Goal: Task Accomplishment & Management: Use online tool/utility

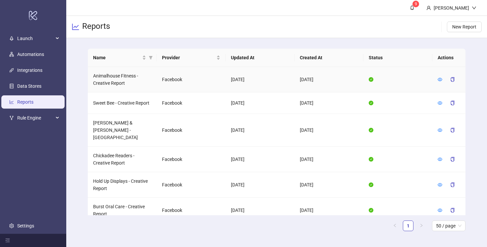
scroll to position [327, 0]
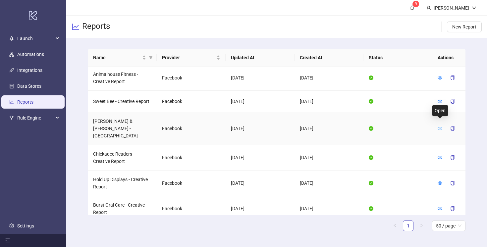
click at [440, 126] on icon "eye" at bounding box center [440, 128] width 5 height 5
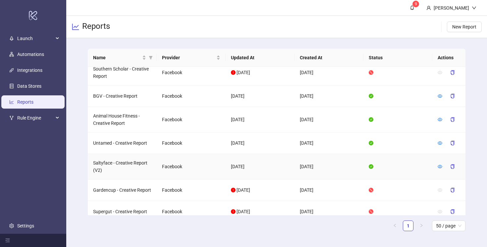
scroll to position [667, 0]
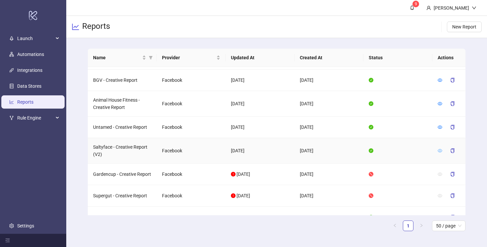
click at [439, 149] on icon "eye" at bounding box center [440, 150] width 5 height 3
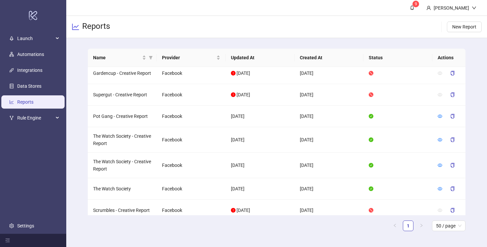
scroll to position [769, 0]
click at [439, 137] on icon "eye" at bounding box center [440, 139] width 5 height 5
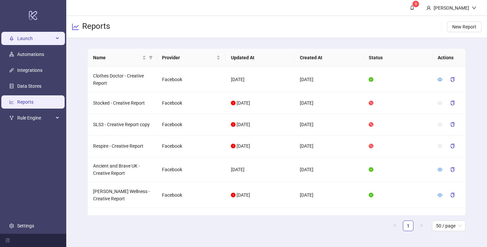
click at [25, 41] on span "Launch" at bounding box center [35, 38] width 36 height 13
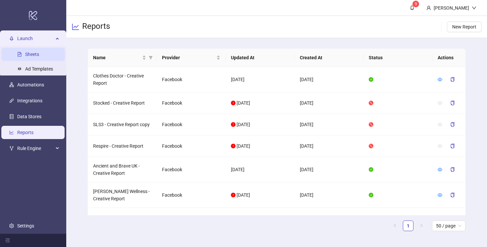
click at [26, 55] on link "Sheets" at bounding box center [32, 54] width 14 height 5
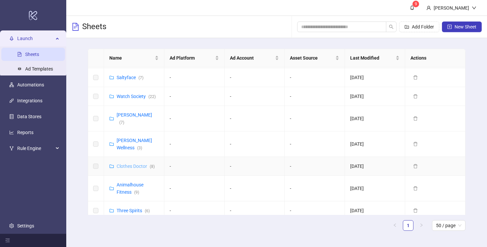
click at [134, 164] on link "Clothes Doctor ( 8 )" at bounding box center [136, 166] width 38 height 5
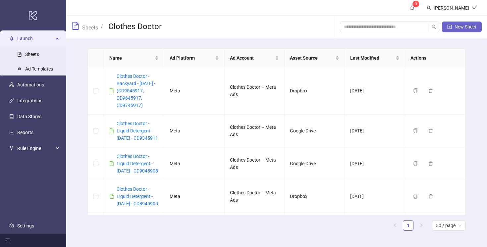
click at [456, 26] on span "New Sheet" at bounding box center [466, 26] width 22 height 5
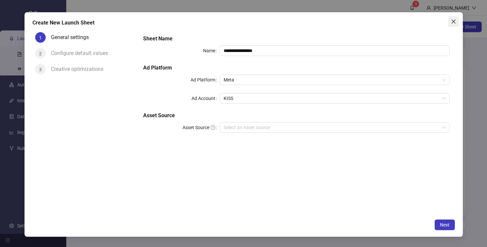
click at [452, 21] on icon "close" at bounding box center [453, 21] width 5 height 5
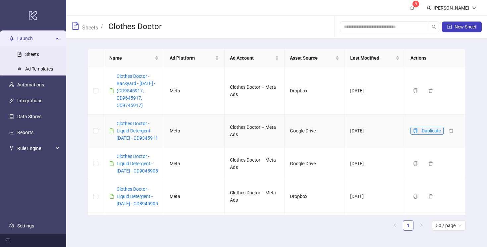
click at [417, 133] on icon "copy" at bounding box center [416, 131] width 4 height 5
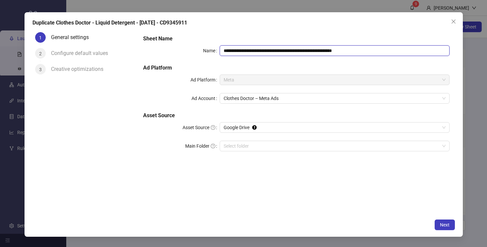
drag, startPoint x: 292, startPoint y: 50, endPoint x: 257, endPoint y: 50, distance: 34.5
click at [257, 50] on input "**********" at bounding box center [335, 50] width 230 height 11
click at [299, 50] on input "**********" at bounding box center [335, 50] width 230 height 11
drag, startPoint x: 333, startPoint y: 50, endPoint x: 310, endPoint y: 51, distance: 22.9
click at [310, 51] on input "**********" at bounding box center [335, 50] width 230 height 11
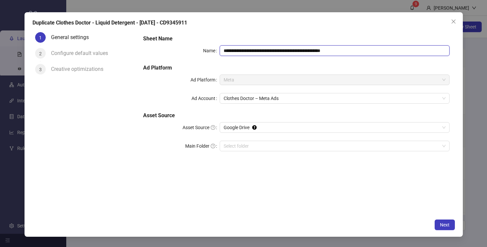
paste input "text"
drag, startPoint x: 353, startPoint y: 50, endPoint x: 335, endPoint y: 50, distance: 17.9
click at [335, 50] on input "**********" at bounding box center [335, 50] width 230 height 11
type input "**********"
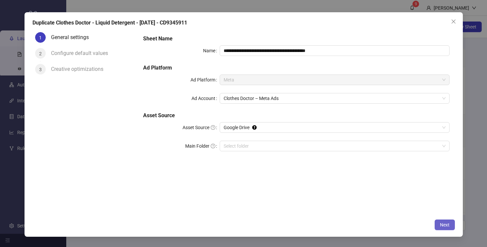
click at [448, 225] on span "Next" at bounding box center [445, 224] width 10 height 5
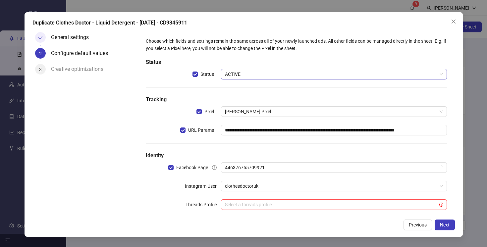
click at [231, 74] on span "ACTIVE" at bounding box center [334, 74] width 218 height 10
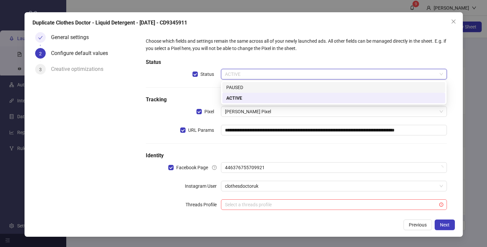
click at [234, 90] on div "PAUSED" at bounding box center [333, 87] width 215 height 7
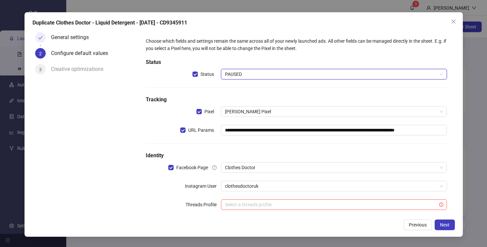
click at [350, 149] on div "**********" at bounding box center [296, 128] width 306 height 186
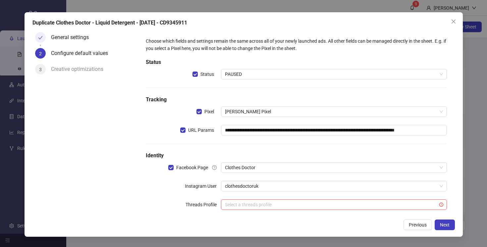
scroll to position [10, 0]
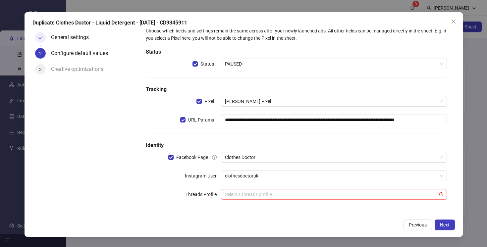
click at [345, 196] on input "search" at bounding box center [331, 195] width 212 height 10
click at [190, 204] on div "**********" at bounding box center [296, 118] width 306 height 186
click at [442, 225] on span "Next" at bounding box center [445, 224] width 10 height 5
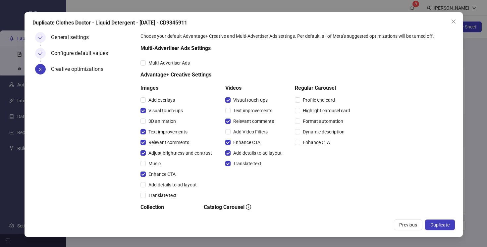
click at [442, 225] on span "Duplicate" at bounding box center [439, 224] width 19 height 5
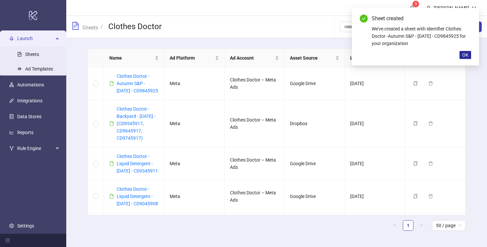
click at [468, 55] on span "OK" at bounding box center [465, 54] width 6 height 5
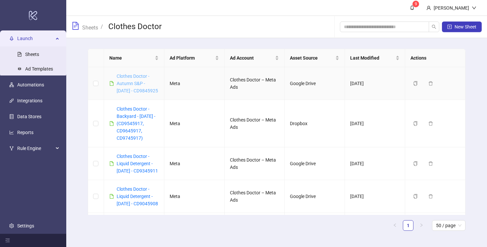
click at [125, 78] on link "Clothes Doctor -Autumn S&P - [DATE] - CD9845925" at bounding box center [137, 84] width 41 height 20
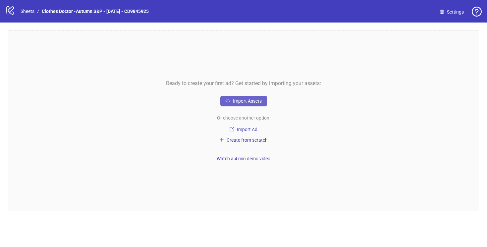
click at [245, 103] on span "Import Assets" at bounding box center [247, 100] width 29 height 5
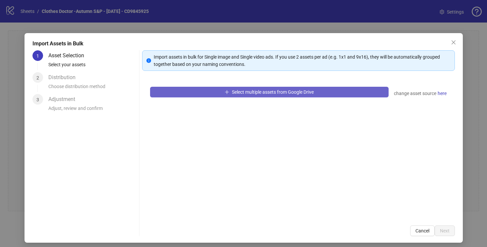
click at [263, 94] on span "Select multiple assets from Google Drive" at bounding box center [273, 91] width 82 height 5
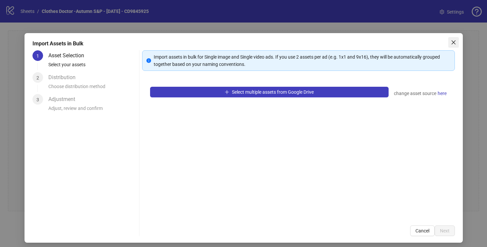
click at [452, 43] on icon "close" at bounding box center [453, 42] width 5 height 5
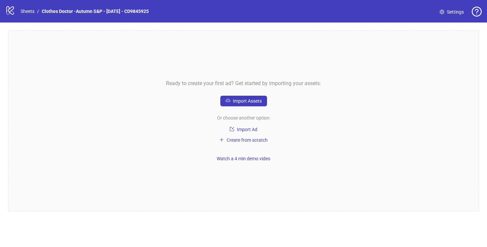
click at [13, 12] on icon "logo/logo-mobile" at bounding box center [10, 10] width 10 height 10
click at [28, 11] on link "Sheets" at bounding box center [27, 11] width 17 height 7
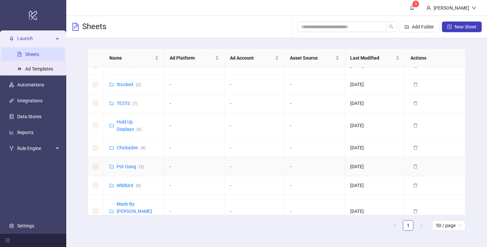
scroll to position [368, 0]
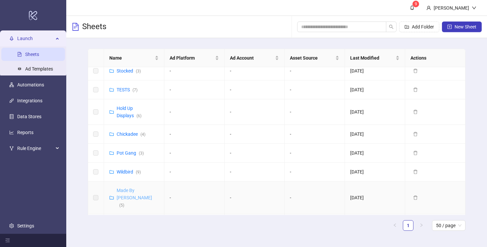
click at [133, 188] on link "Made By [PERSON_NAME] ( 5 )" at bounding box center [134, 198] width 35 height 20
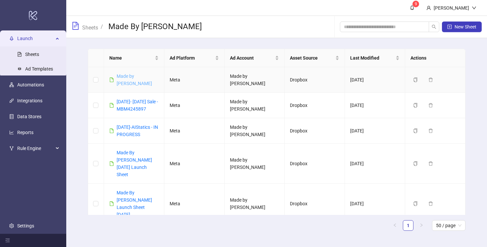
click at [131, 78] on link "Made by [PERSON_NAME]" at bounding box center [134, 80] width 35 height 13
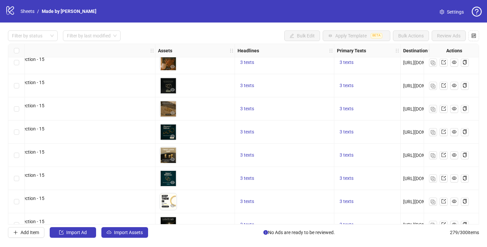
scroll to position [5967, 643]
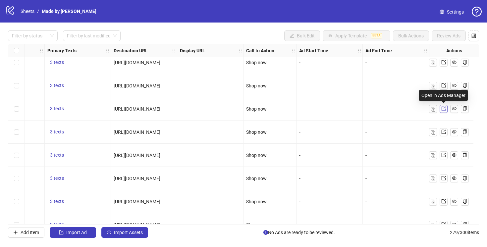
click at [444, 108] on icon "export" at bounding box center [443, 109] width 4 height 4
click at [26, 11] on link "Sheets" at bounding box center [27, 11] width 17 height 7
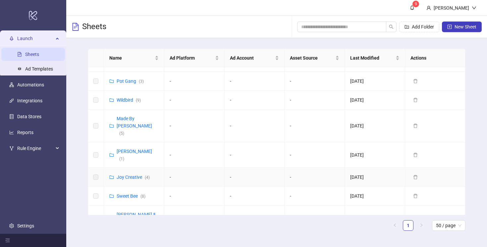
scroll to position [464, 0]
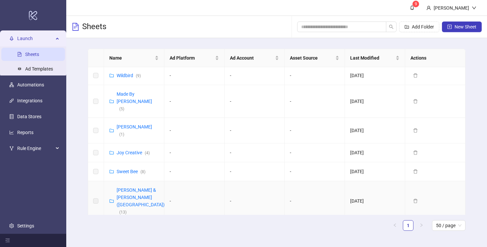
click at [133, 187] on div "[PERSON_NAME] & [PERSON_NAME] ([GEOGRAPHIC_DATA]) ( 13 )" at bounding box center [141, 201] width 48 height 29
click at [133, 188] on link "[PERSON_NAME] & [PERSON_NAME] ([GEOGRAPHIC_DATA]) ( 13 )" at bounding box center [141, 201] width 48 height 27
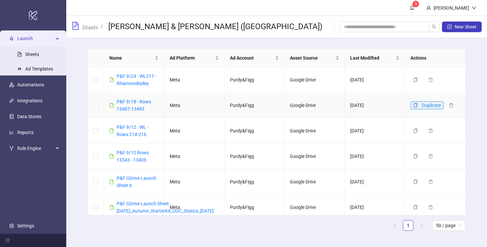
click at [415, 105] on icon "copy" at bounding box center [415, 105] width 5 height 5
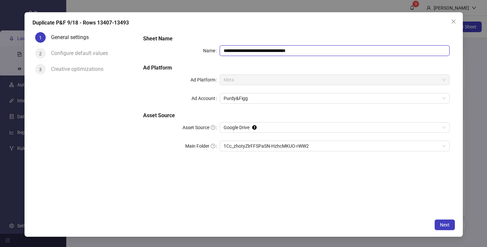
drag, startPoint x: 288, startPoint y: 50, endPoint x: 248, endPoint y: 50, distance: 40.1
click at [248, 50] on input "**********" at bounding box center [335, 50] width 230 height 11
click at [243, 50] on input "**********" at bounding box center [335, 50] width 230 height 11
drag, startPoint x: 268, startPoint y: 52, endPoint x: 252, endPoint y: 53, distance: 16.3
click at [252, 53] on input "**********" at bounding box center [335, 50] width 230 height 11
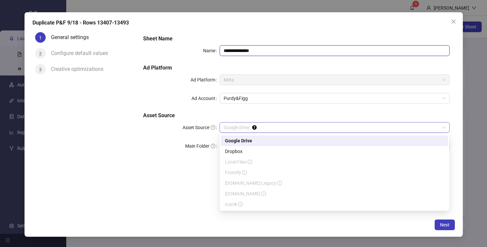
click at [366, 127] on span "Google Drive" at bounding box center [335, 128] width 222 height 10
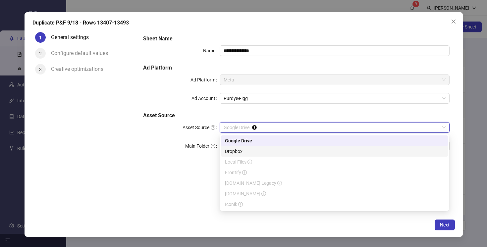
click at [361, 151] on div "Dropbox" at bounding box center [334, 151] width 219 height 7
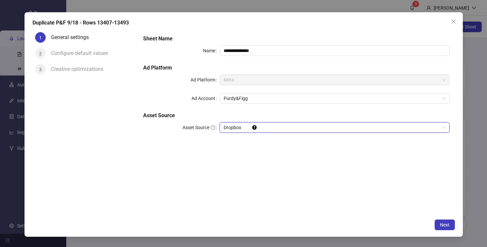
click at [355, 126] on span "Dropbox" at bounding box center [335, 128] width 222 height 10
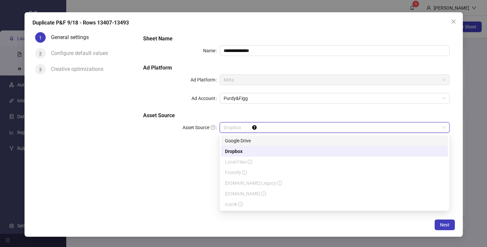
click at [353, 141] on div "Google Drive" at bounding box center [334, 140] width 219 height 7
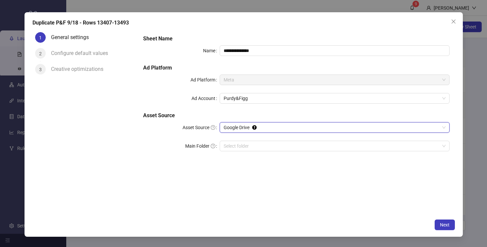
click at [341, 111] on div "**********" at bounding box center [295, 97] width 311 height 130
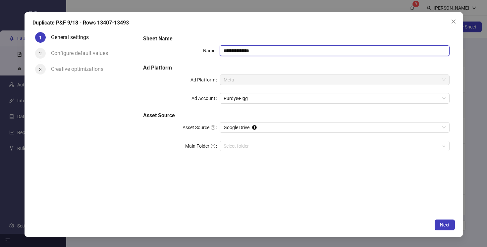
click at [248, 51] on input "**********" at bounding box center [335, 50] width 230 height 11
paste input "**********"
click at [286, 50] on input "**********" at bounding box center [335, 50] width 230 height 11
type input "**********"
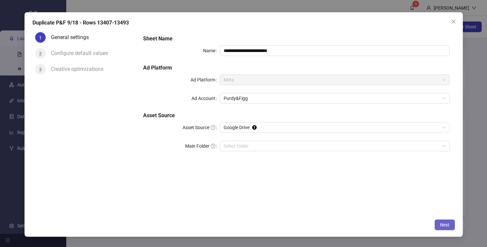
click at [446, 224] on span "Next" at bounding box center [445, 224] width 10 height 5
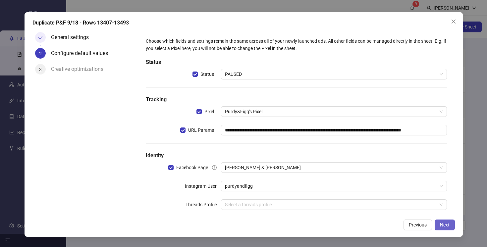
click at [446, 226] on span "Next" at bounding box center [445, 224] width 10 height 5
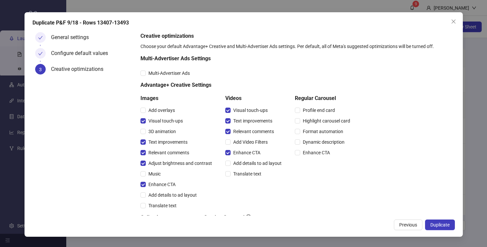
click at [446, 226] on span "Duplicate" at bounding box center [439, 224] width 19 height 5
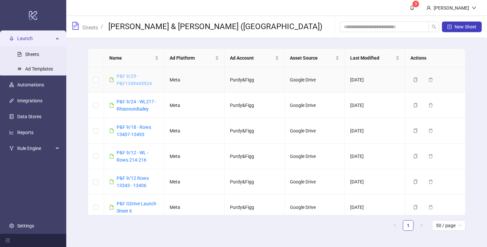
click at [129, 82] on link "P&F 9/25 - P&F1349445924" at bounding box center [134, 80] width 35 height 13
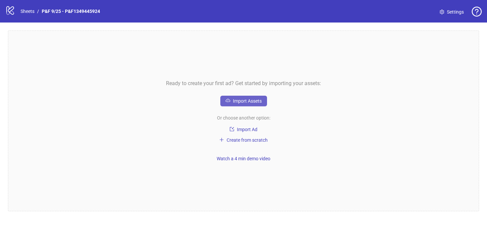
click at [248, 101] on span "Import Assets" at bounding box center [247, 100] width 29 height 5
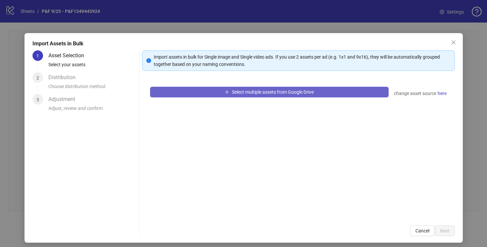
click at [317, 90] on button "Select multiple assets from Google Drive" at bounding box center [269, 92] width 239 height 11
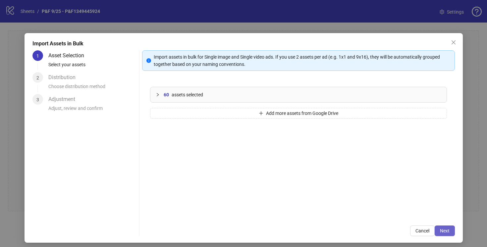
click at [443, 229] on span "Next" at bounding box center [445, 230] width 10 height 5
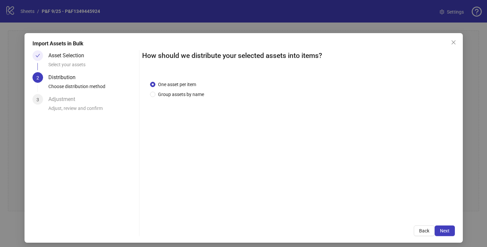
click at [443, 229] on span "Next" at bounding box center [445, 230] width 10 height 5
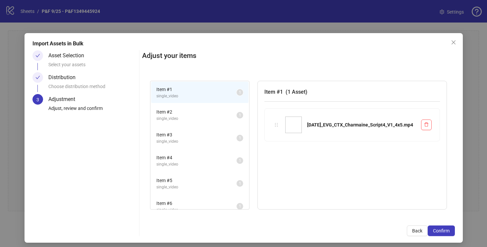
click at [197, 111] on span "Item # 2" at bounding box center [196, 111] width 80 height 7
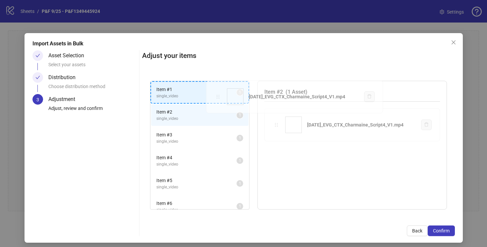
drag, startPoint x: 276, startPoint y: 125, endPoint x: 219, endPoint y: 96, distance: 63.0
click at [219, 96] on div "Item # 1 single_video 1 Item # 2 single_video 1 Item # 3 single_video 1 Item # …" at bounding box center [298, 145] width 313 height 145
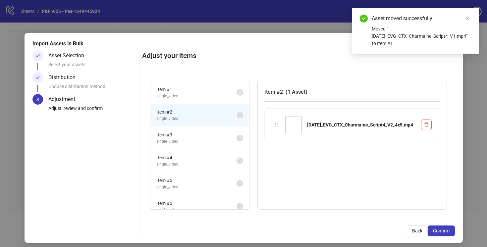
click at [210, 124] on li "Item # 2 single_video 1" at bounding box center [199, 115] width 97 height 22
click at [209, 137] on span "Item # 3" at bounding box center [196, 134] width 80 height 7
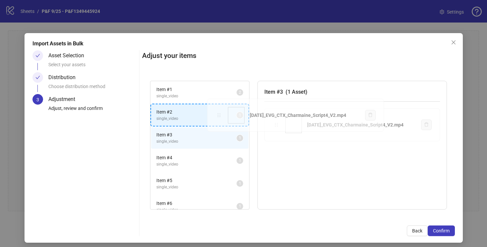
drag, startPoint x: 276, startPoint y: 124, endPoint x: 220, endPoint y: 114, distance: 56.5
click at [220, 114] on div "Item # 1 single_video 2 Item # 2 single_video 1 Item # 3 single_video 1 Item # …" at bounding box center [298, 145] width 313 height 145
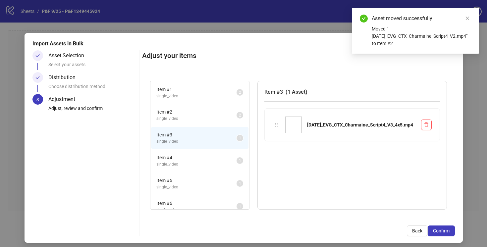
click at [208, 158] on span "Item # 4" at bounding box center [196, 157] width 80 height 7
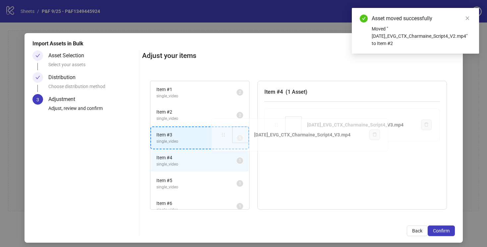
drag, startPoint x: 275, startPoint y: 125, endPoint x: 223, endPoint y: 134, distance: 52.3
click at [223, 134] on div "Item # 1 single_video 2 Item # 2 single_video 2 Item # 3 single_video 1 Item # …" at bounding box center [298, 145] width 313 height 145
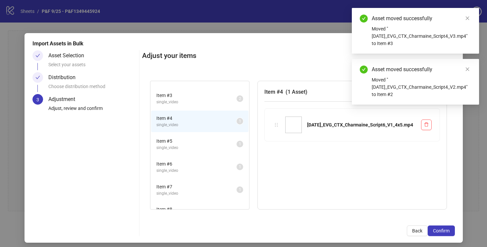
scroll to position [42, 0]
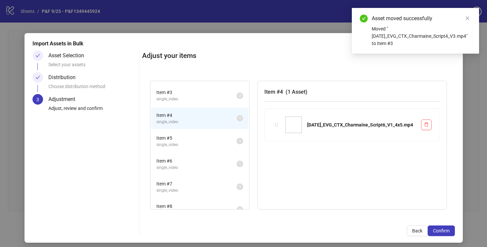
click at [210, 140] on span "Item # 5" at bounding box center [196, 138] width 80 height 7
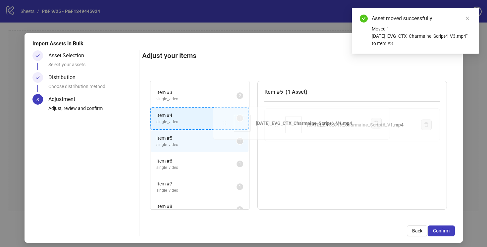
drag, startPoint x: 276, startPoint y: 125, endPoint x: 223, endPoint y: 123, distance: 53.4
click at [223, 123] on div "Item # 1 single_video 2 Item # 2 single_video 2 Item # 3 single_video 2 Item # …" at bounding box center [298, 145] width 313 height 145
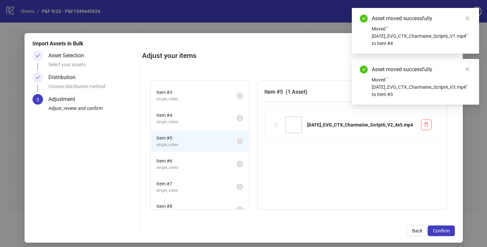
click at [215, 165] on span "single_video" at bounding box center [196, 168] width 80 height 6
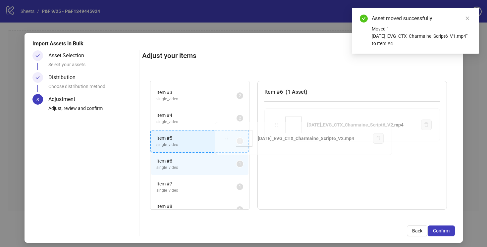
drag, startPoint x: 274, startPoint y: 123, endPoint x: 226, endPoint y: 137, distance: 49.7
click at [226, 137] on div "Item # 1 single_video 2 Item # 2 single_video 2 Item # 3 single_video 2 Item # …" at bounding box center [298, 145] width 313 height 145
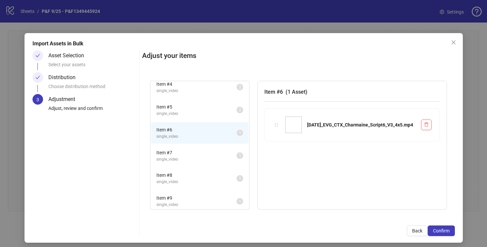
scroll to position [74, 0]
click at [214, 153] on span "Item # 7" at bounding box center [196, 151] width 80 height 7
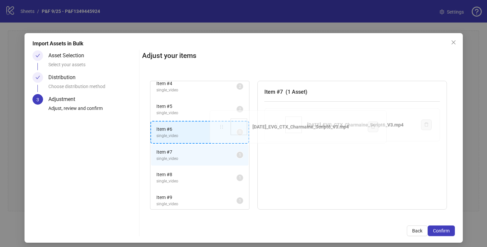
drag, startPoint x: 275, startPoint y: 125, endPoint x: 221, endPoint y: 128, distance: 53.8
click at [221, 128] on div "Item # 1 single_video 2 Item # 2 single_video 2 Item # 3 single_video 2 Item # …" at bounding box center [298, 145] width 313 height 145
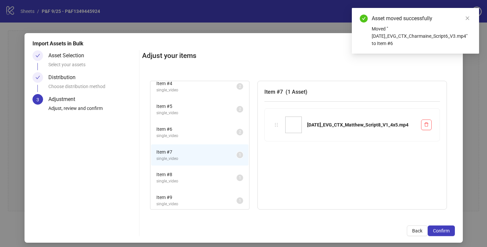
click at [221, 176] on span "Item # 8" at bounding box center [196, 174] width 80 height 7
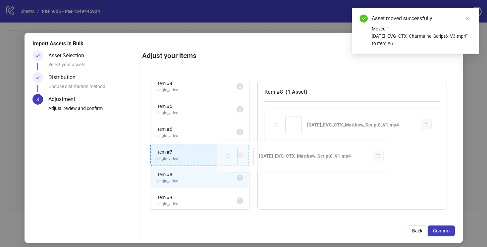
drag, startPoint x: 277, startPoint y: 126, endPoint x: 229, endPoint y: 158, distance: 58.1
click at [229, 158] on div "Item # 1 single_video 2 Item # 2 single_video 2 Item # 3 single_video 2 Item # …" at bounding box center [298, 145] width 313 height 145
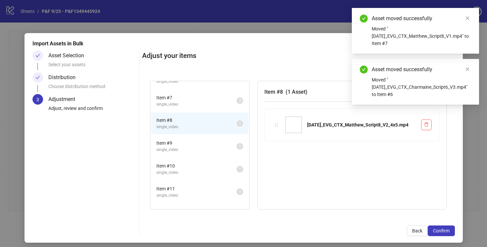
scroll to position [140, 0]
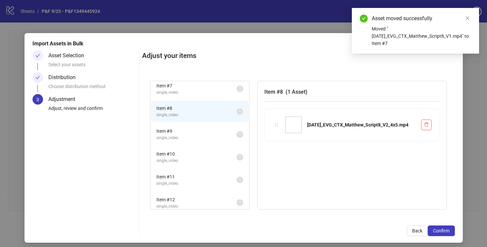
click at [220, 132] on span "Item # 9" at bounding box center [196, 131] width 80 height 7
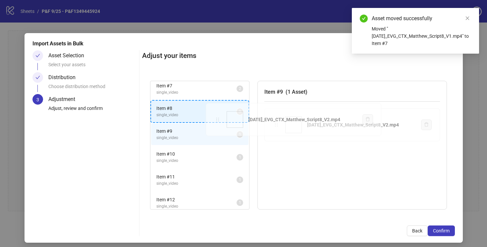
drag, startPoint x: 277, startPoint y: 124, endPoint x: 219, endPoint y: 118, distance: 58.6
click at [219, 118] on div "Item # 1 single_video 2 Item # 2 single_video 2 Item # 3 single_video 2 Item # …" at bounding box center [298, 145] width 313 height 145
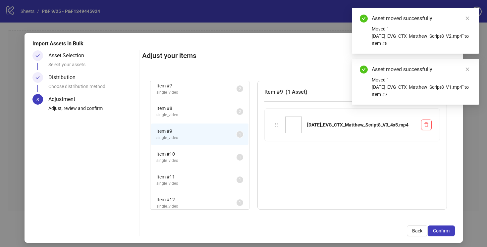
click at [215, 153] on span "Item # 10" at bounding box center [196, 153] width 80 height 7
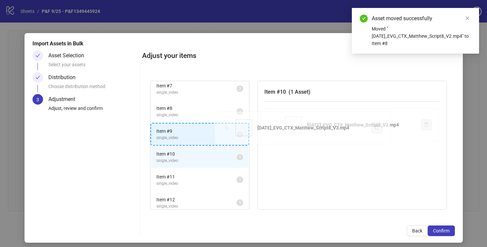
drag, startPoint x: 276, startPoint y: 124, endPoint x: 226, endPoint y: 128, distance: 49.5
click at [226, 128] on div "Item # 1 single_video 2 Item # 2 single_video 2 Item # 3 single_video 2 Item # …" at bounding box center [298, 145] width 313 height 145
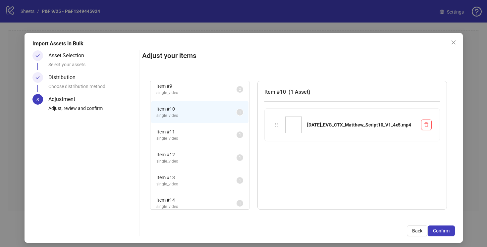
scroll to position [186, 0]
click at [218, 133] on span "Item # 11" at bounding box center [196, 131] width 80 height 7
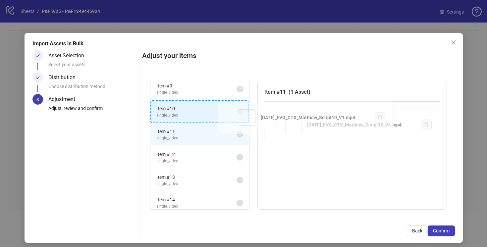
drag, startPoint x: 276, startPoint y: 126, endPoint x: 229, endPoint y: 117, distance: 48.1
click at [229, 117] on div "Item # 1 single_video 2 Item # 2 single_video 2 Item # 3 single_video 2 Item # …" at bounding box center [298, 145] width 313 height 145
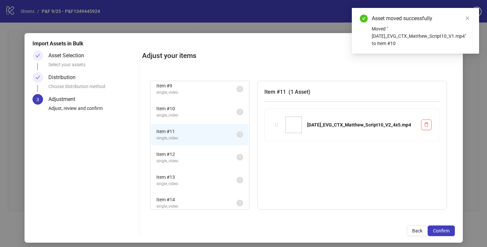
click at [217, 154] on span "Item # 12" at bounding box center [196, 154] width 80 height 7
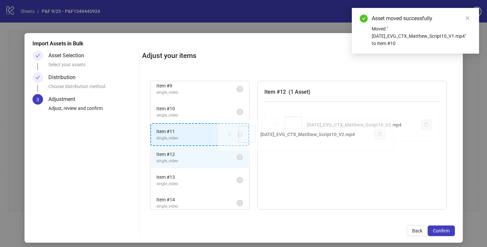
drag, startPoint x: 277, startPoint y: 123, endPoint x: 226, endPoint y: 135, distance: 52.1
click at [226, 135] on div "Item # 1 single_video 2 Item # 2 single_video 2 Item # 3 single_video 2 Item # …" at bounding box center [298, 145] width 313 height 145
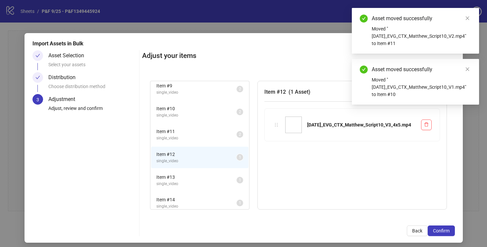
click at [220, 176] on span "Item # 13" at bounding box center [196, 177] width 80 height 7
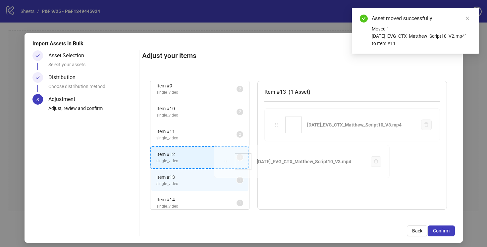
drag, startPoint x: 277, startPoint y: 124, endPoint x: 226, endPoint y: 160, distance: 62.4
click at [226, 160] on div "Item # 1 single_video 2 Item # 2 single_video 2 Item # 3 single_video 2 Item # …" at bounding box center [298, 145] width 313 height 145
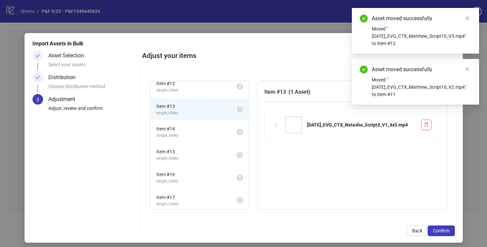
scroll to position [259, 0]
click at [216, 127] on span "Item # 14" at bounding box center [196, 126] width 80 height 7
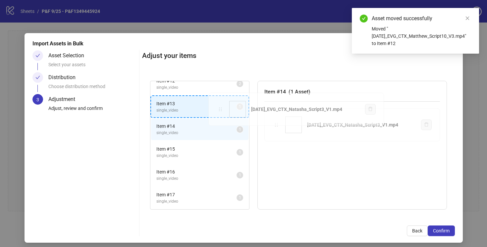
drag, startPoint x: 277, startPoint y: 125, endPoint x: 221, endPoint y: 109, distance: 58.1
click at [221, 109] on div "Item # 1 single_video 2 Item # 2 single_video 2 Item # 3 single_video 2 Item # …" at bounding box center [298, 145] width 313 height 145
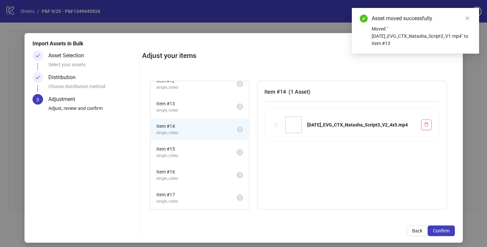
click at [218, 152] on span "Item # 15" at bounding box center [196, 148] width 80 height 7
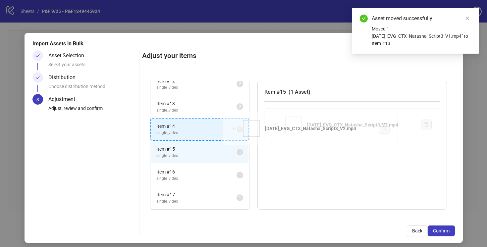
drag, startPoint x: 277, startPoint y: 124, endPoint x: 235, endPoint y: 129, distance: 41.7
click at [234, 128] on div "Item # 1 single_video 2 Item # 2 single_video 2 Item # 3 single_video 2 Item # …" at bounding box center [298, 145] width 313 height 145
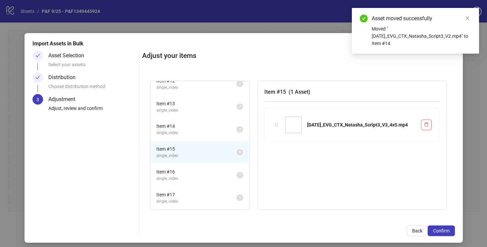
click at [218, 171] on span "Item # 16" at bounding box center [196, 171] width 80 height 7
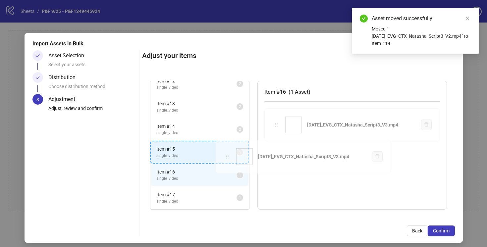
drag, startPoint x: 278, startPoint y: 124, endPoint x: 229, endPoint y: 156, distance: 58.5
click at [229, 156] on div "Item # 1 single_video 2 Item # 2 single_video 2 Item # 3 single_video 2 Item # …" at bounding box center [298, 145] width 313 height 145
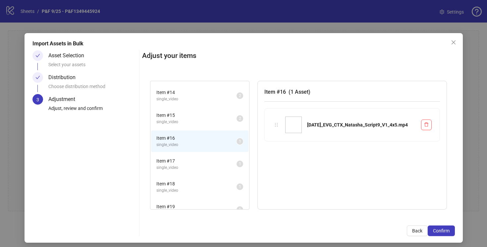
scroll to position [298, 0]
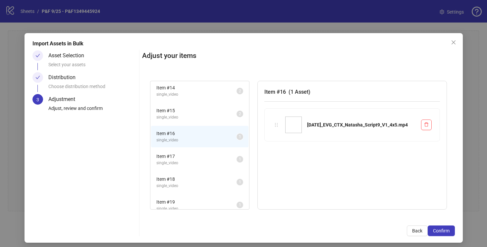
click at [224, 158] on span "Item # 17" at bounding box center [196, 156] width 80 height 7
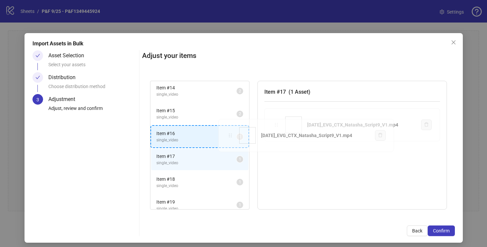
drag, startPoint x: 277, startPoint y: 124, endPoint x: 229, endPoint y: 135, distance: 49.0
click at [229, 135] on div "Item # 1 single_video 2 Item # 2 single_video 2 Item # 3 single_video 2 Item # …" at bounding box center [298, 145] width 313 height 145
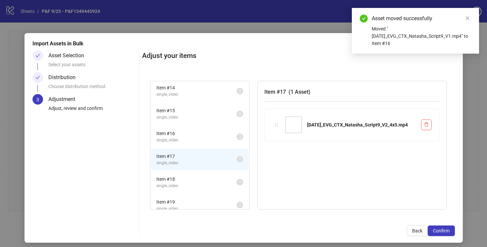
click at [221, 178] on span "Item # 18" at bounding box center [196, 179] width 80 height 7
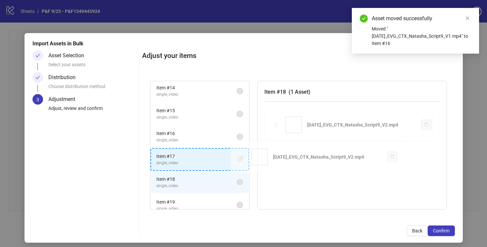
drag, startPoint x: 277, startPoint y: 123, endPoint x: 236, endPoint y: 158, distance: 53.4
click at [236, 158] on div "Item # 1 single_video 2 Item # 2 single_video 2 Item # 3 single_video 2 Item # …" at bounding box center [298, 145] width 313 height 145
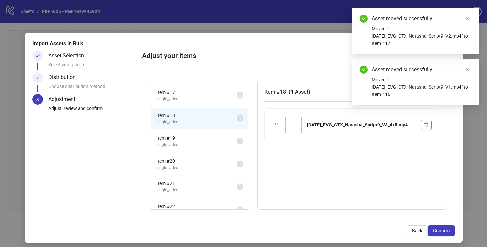
scroll to position [363, 0]
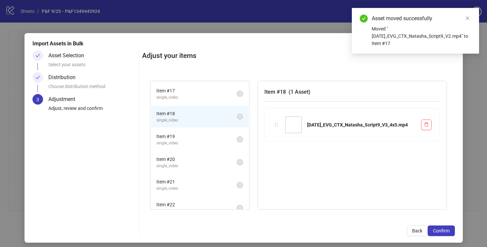
click at [220, 135] on span "Item # 19" at bounding box center [196, 136] width 80 height 7
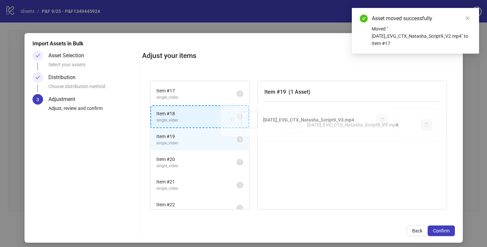
drag, startPoint x: 276, startPoint y: 125, endPoint x: 231, endPoint y: 120, distance: 45.7
click at [231, 120] on div "Item # 1 single_video 2 Item # 2 single_video 2 Item # 3 single_video 2 Item # …" at bounding box center [298, 145] width 313 height 145
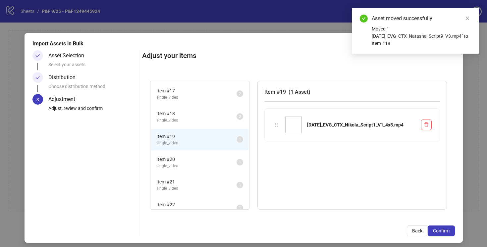
click at [225, 158] on span "Item # 20" at bounding box center [196, 159] width 80 height 7
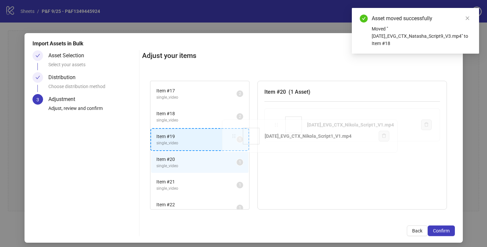
drag, startPoint x: 277, startPoint y: 124, endPoint x: 235, endPoint y: 136, distance: 43.9
click at [235, 136] on div "Item # 1 single_video 2 Item # 2 single_video 2 Item # 3 single_video 2 Item # …" at bounding box center [298, 145] width 313 height 145
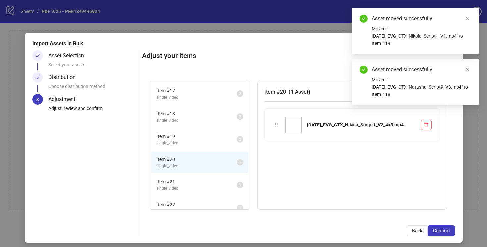
click at [224, 183] on span "Item # 21" at bounding box center [196, 181] width 80 height 7
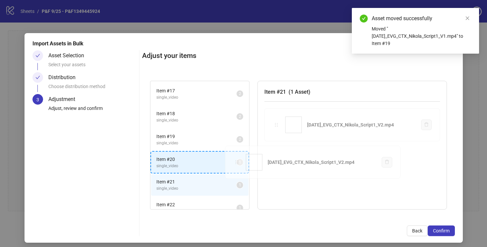
drag, startPoint x: 275, startPoint y: 129, endPoint x: 239, endPoint y: 162, distance: 49.0
click at [239, 162] on div "Item # 1 single_video 2 Item # 2 single_video 2 Item # 3 single_video 2 Item # …" at bounding box center [298, 145] width 313 height 145
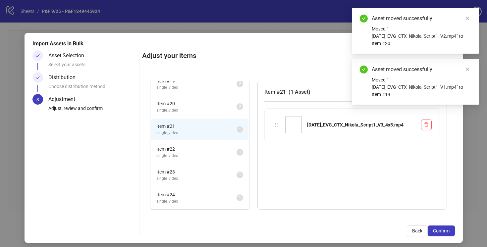
scroll to position [435, 0]
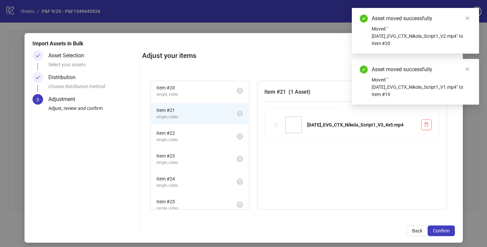
click at [222, 134] on span "Item # 22" at bounding box center [196, 133] width 80 height 7
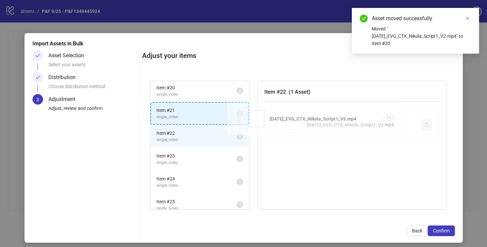
drag, startPoint x: 279, startPoint y: 125, endPoint x: 242, endPoint y: 120, distance: 37.9
click at [242, 120] on div "Item # 1 single_video 2 Item # 2 single_video 2 Item # 3 single_video 2 Item # …" at bounding box center [298, 145] width 313 height 145
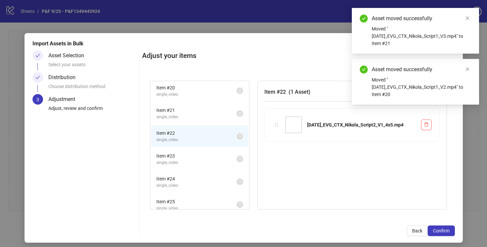
click at [226, 152] on li "Item # 23 single_video 1" at bounding box center [199, 159] width 97 height 22
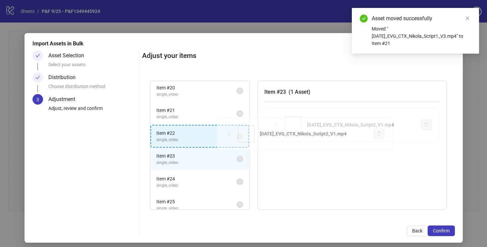
drag, startPoint x: 275, startPoint y: 123, endPoint x: 226, endPoint y: 132, distance: 50.2
click at [226, 132] on div "Item # 1 single_video 2 Item # 2 single_video 2 Item # 3 single_video 2 Item # …" at bounding box center [298, 145] width 313 height 145
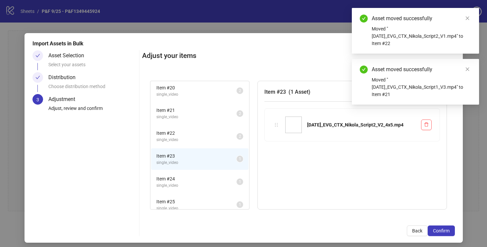
click at [226, 176] on span "Item # 24" at bounding box center [196, 178] width 80 height 7
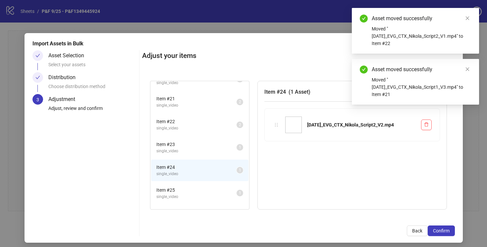
scroll to position [452, 0]
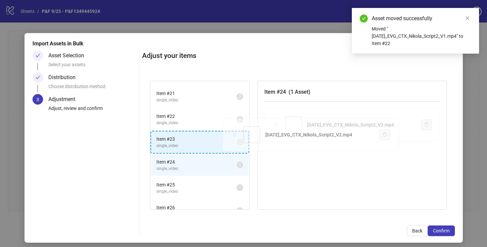
drag, startPoint x: 275, startPoint y: 126, endPoint x: 232, endPoint y: 137, distance: 44.4
click at [232, 137] on div "Item # 1 single_video 2 Item # 2 single_video 2 Item # 3 single_video 2 Item # …" at bounding box center [298, 145] width 313 height 145
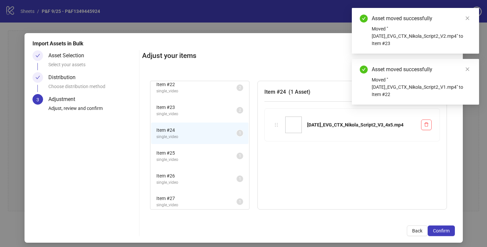
scroll to position [485, 0]
click at [222, 151] on span "Item # 25" at bounding box center [196, 151] width 80 height 7
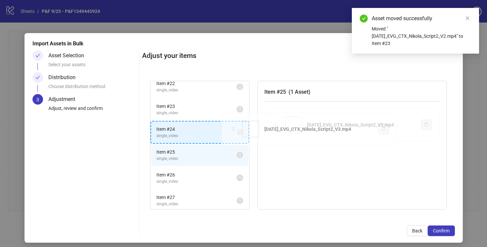
drag, startPoint x: 277, startPoint y: 124, endPoint x: 234, endPoint y: 128, distance: 43.0
click at [234, 128] on div "Item # 1 single_video 2 Item # 2 single_video 2 Item # 3 single_video 2 Item # …" at bounding box center [298, 145] width 313 height 145
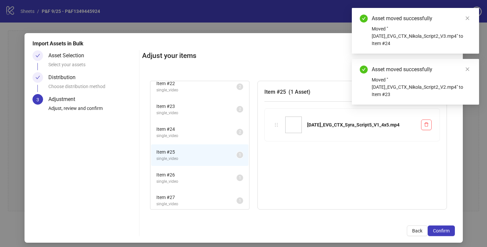
click at [229, 172] on span "Item # 26" at bounding box center [196, 174] width 80 height 7
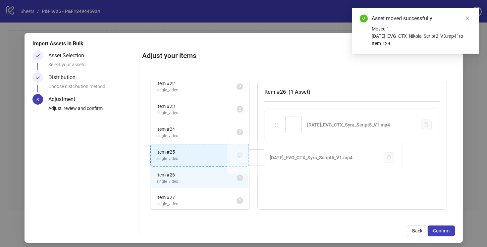
drag, startPoint x: 276, startPoint y: 125, endPoint x: 237, endPoint y: 158, distance: 51.5
click at [237, 158] on div "Item # 1 single_video 2 Item # 2 single_video 2 Item # 3 single_video 2 Item # …" at bounding box center [298, 145] width 313 height 145
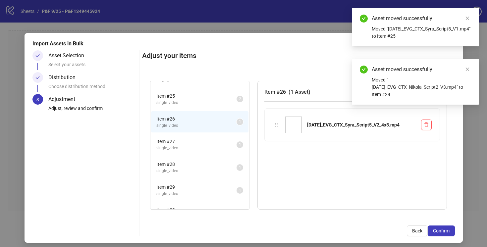
scroll to position [544, 0]
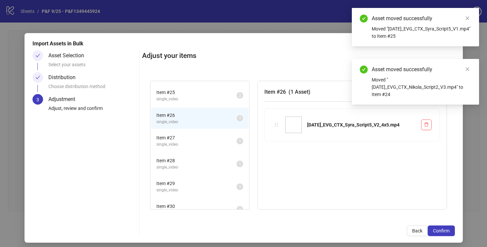
click at [218, 137] on span "Item # 27" at bounding box center [196, 137] width 80 height 7
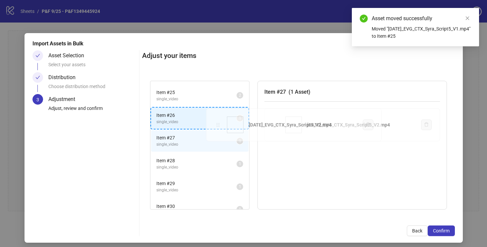
drag, startPoint x: 276, startPoint y: 124, endPoint x: 218, endPoint y: 124, distance: 58.0
click at [218, 124] on div "Item # 1 single_video 2 Item # 2 single_video 2 Item # 3 single_video 2 Item # …" at bounding box center [298, 145] width 313 height 145
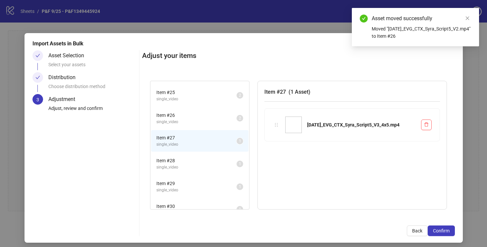
click at [220, 160] on span "Item # 28" at bounding box center [196, 160] width 80 height 7
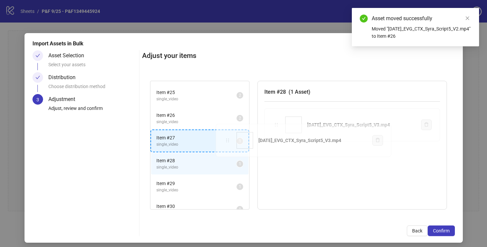
drag, startPoint x: 278, startPoint y: 123, endPoint x: 229, endPoint y: 139, distance: 51.5
click at [229, 139] on div "Item # 1 single_video 2 Item # 2 single_video 2 Item # 3 single_video 2 Item # …" at bounding box center [298, 145] width 313 height 145
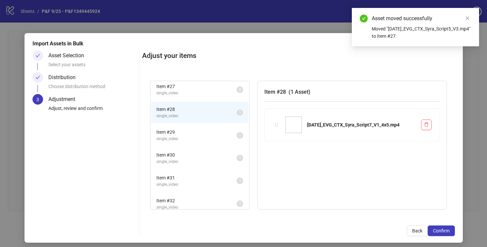
scroll to position [599, 0]
click at [227, 130] on span "Item # 29" at bounding box center [196, 128] width 80 height 7
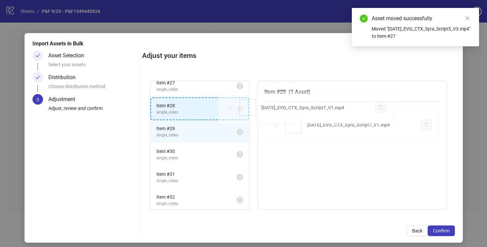
drag, startPoint x: 278, startPoint y: 125, endPoint x: 232, endPoint y: 108, distance: 49.6
click at [232, 108] on div "Item # 1 single_video 2 Item # 2 single_video 2 Item # 3 single_video 2 Item # …" at bounding box center [298, 145] width 313 height 145
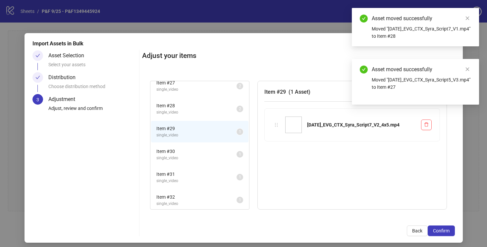
click at [226, 153] on span "Item # 30" at bounding box center [196, 151] width 80 height 7
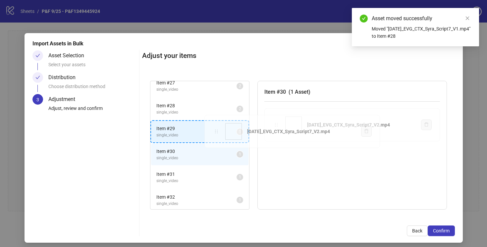
drag, startPoint x: 278, startPoint y: 124, endPoint x: 218, endPoint y: 131, distance: 60.3
click at [218, 131] on div "Item # 1 single_video 2 Item # 2 single_video 2 Item # 3 single_video 2 Item # …" at bounding box center [298, 145] width 313 height 145
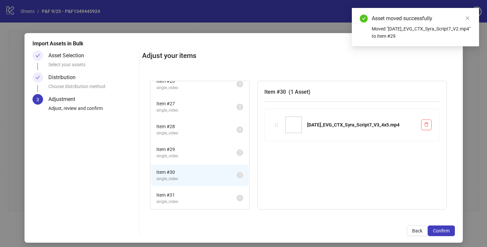
click at [227, 195] on span "Item # 31" at bounding box center [196, 195] width 80 height 7
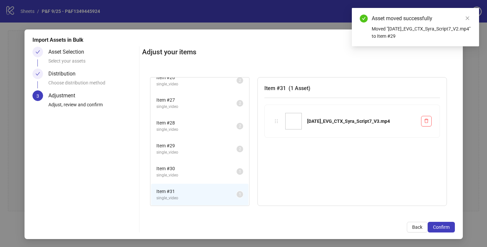
scroll to position [3, 0]
click at [224, 176] on span "single_video" at bounding box center [196, 176] width 80 height 6
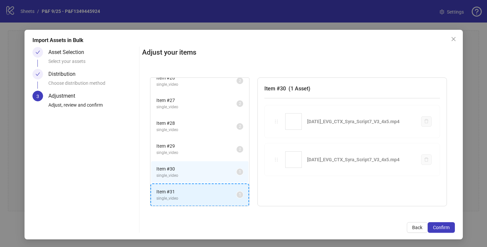
drag, startPoint x: 277, startPoint y: 121, endPoint x: 229, endPoint y: 190, distance: 83.7
click at [228, 190] on div "Item # 1 single_video 2 Item # 2 single_video 2 Item # 3 single_video 2 Item # …" at bounding box center [298, 142] width 313 height 145
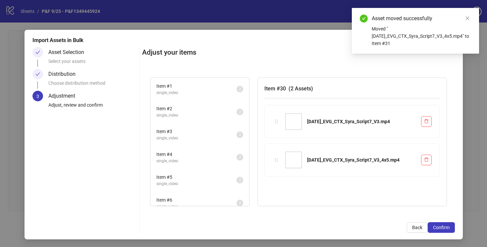
scroll to position [0, 0]
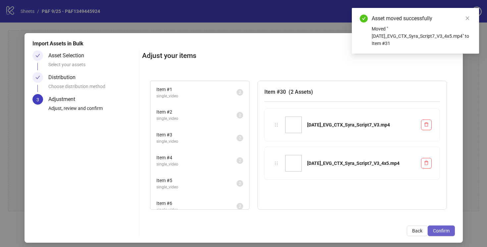
click at [436, 228] on span "Confirm" at bounding box center [441, 230] width 17 height 5
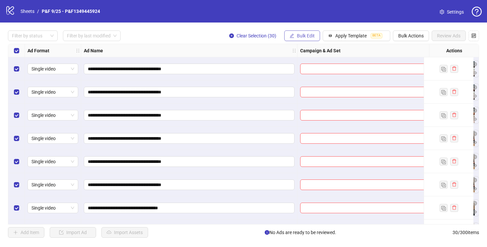
click at [301, 36] on span "Bulk Edit" at bounding box center [306, 35] width 18 height 5
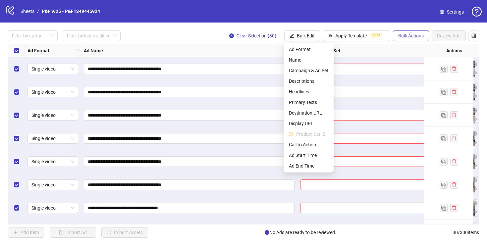
click at [404, 35] on span "Bulk Actions" at bounding box center [411, 35] width 26 height 5
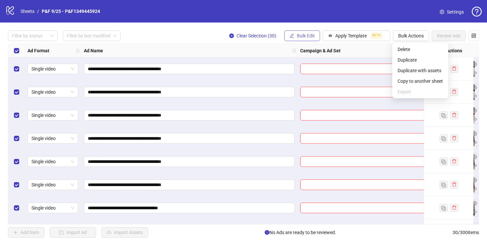
click at [305, 36] on span "Bulk Edit" at bounding box center [306, 35] width 18 height 5
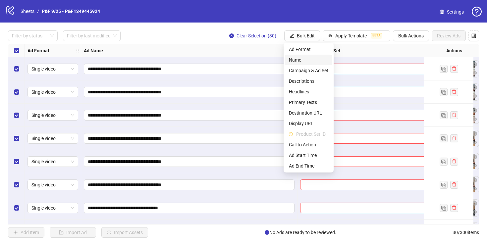
click at [301, 59] on span "Name" at bounding box center [308, 59] width 39 height 7
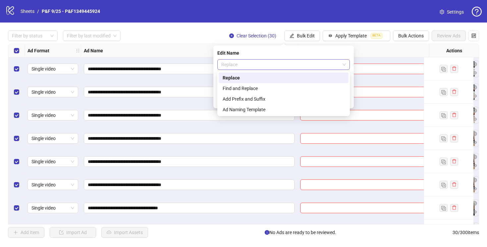
click at [302, 64] on span "Replace" at bounding box center [283, 65] width 125 height 10
click at [287, 92] on div "Find and Replace" at bounding box center [284, 88] width 130 height 11
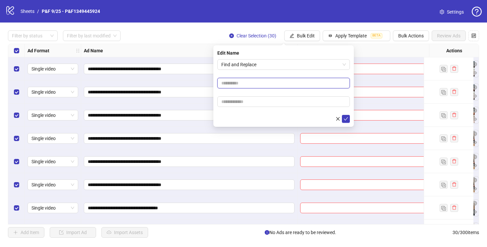
click at [273, 82] on input "text" at bounding box center [283, 83] width 133 height 11
type input "****"
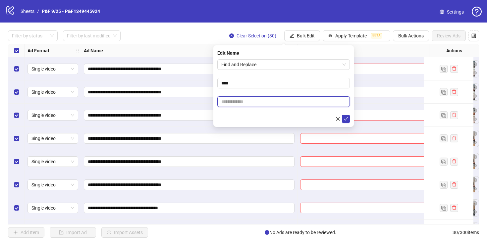
click at [292, 103] on input "text" at bounding box center [283, 101] width 133 height 11
click at [346, 117] on icon "check" at bounding box center [346, 119] width 5 height 5
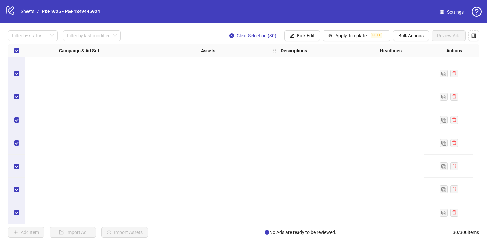
scroll to position [0, 241]
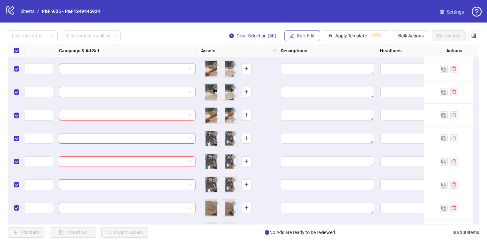
click at [303, 37] on span "Bulk Edit" at bounding box center [306, 35] width 18 height 5
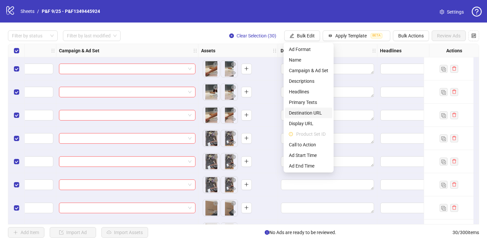
click at [309, 116] on span "Destination URL" at bounding box center [308, 112] width 39 height 7
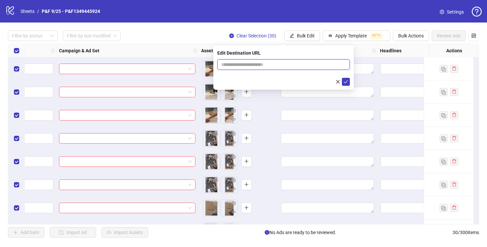
click at [257, 65] on input "text" at bounding box center [280, 64] width 119 height 7
paste input "**********"
type input "**********"
click at [348, 82] on icon "check" at bounding box center [346, 82] width 5 height 5
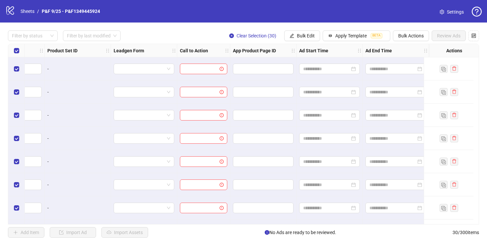
scroll to position [0, 944]
click at [303, 36] on span "Bulk Edit" at bounding box center [306, 35] width 18 height 5
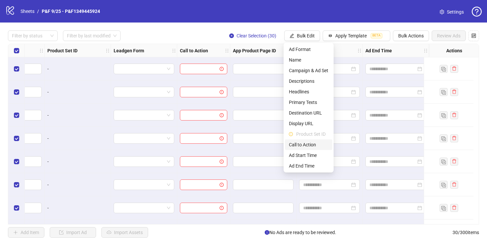
click at [304, 144] on span "Call to Action" at bounding box center [308, 144] width 39 height 7
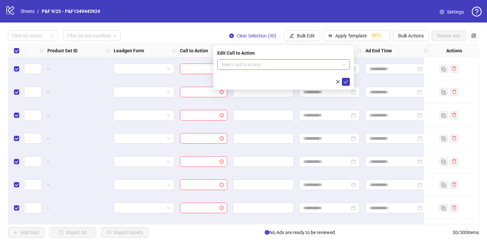
click at [280, 63] on input "search" at bounding box center [280, 65] width 119 height 10
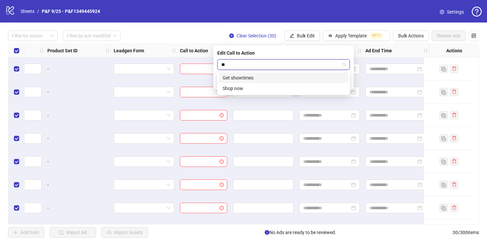
type input "*"
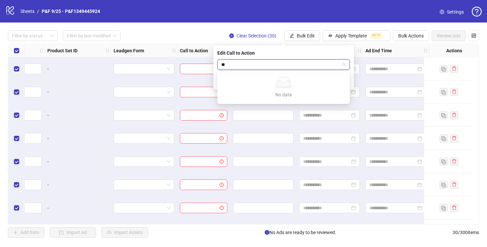
type input "*"
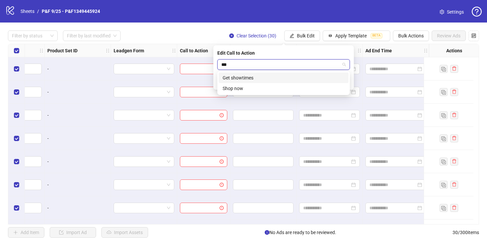
type input "****"
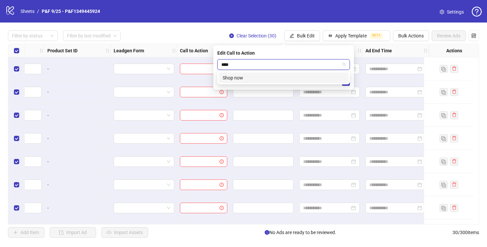
click at [265, 80] on div "Shop now" at bounding box center [284, 77] width 122 height 7
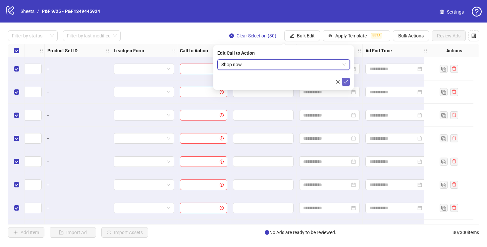
click at [345, 81] on icon "check" at bounding box center [346, 82] width 5 height 5
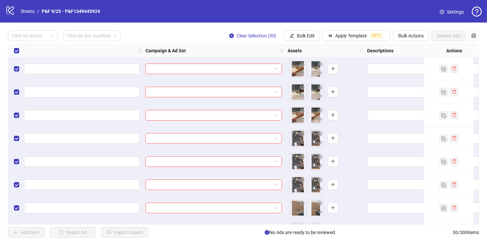
scroll to position [0, 135]
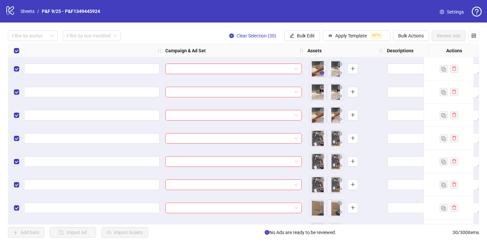
click at [321, 73] on icon "eye" at bounding box center [322, 72] width 5 height 3
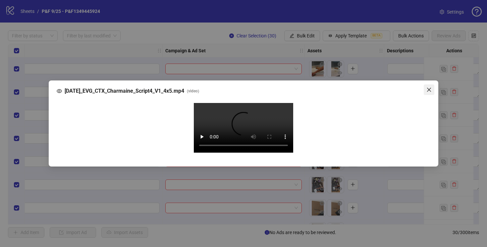
click at [429, 87] on icon "close" at bounding box center [428, 89] width 5 height 5
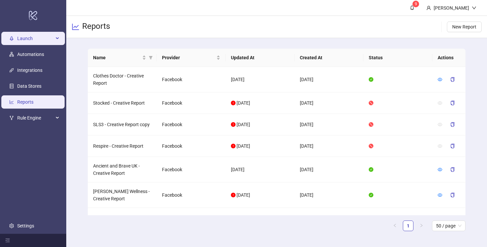
click at [27, 44] on span "Launch" at bounding box center [35, 38] width 36 height 13
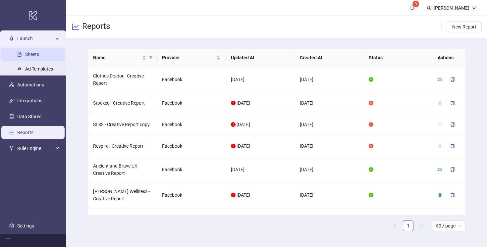
click at [29, 54] on link "Sheets" at bounding box center [32, 54] width 14 height 5
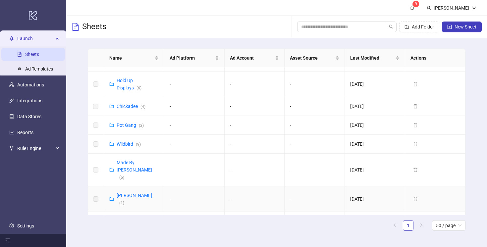
scroll to position [397, 0]
click at [134, 159] on link "Made By [PERSON_NAME] ( 5 )" at bounding box center [134, 169] width 35 height 20
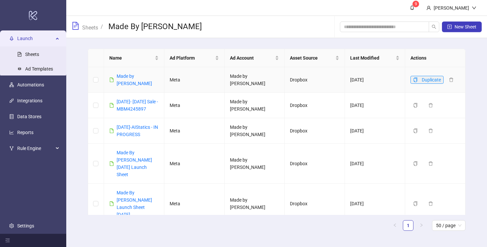
click at [418, 78] on button "Duplicate" at bounding box center [427, 80] width 33 height 8
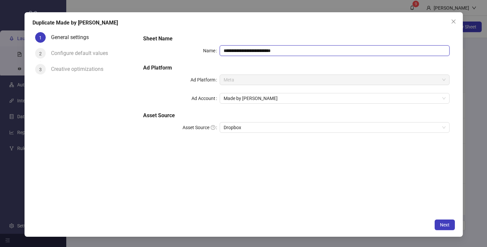
drag, startPoint x: 294, startPoint y: 51, endPoint x: 257, endPoint y: 51, distance: 36.8
click at [257, 51] on input "**********" at bounding box center [335, 50] width 230 height 11
type input "**********"
click at [445, 221] on button "Next" at bounding box center [445, 225] width 20 height 11
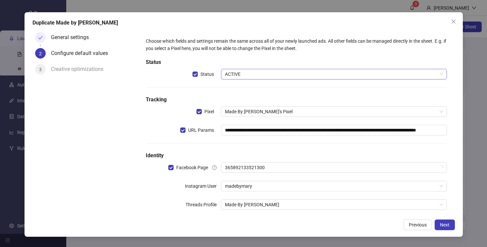
click at [259, 74] on span "ACTIVE" at bounding box center [334, 74] width 218 height 10
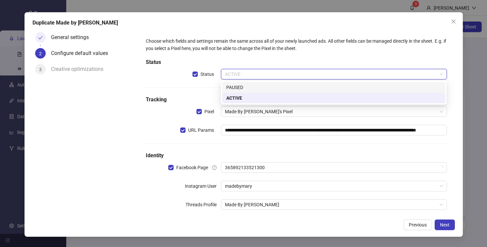
click at [259, 89] on div "PAUSED" at bounding box center [333, 87] width 215 height 7
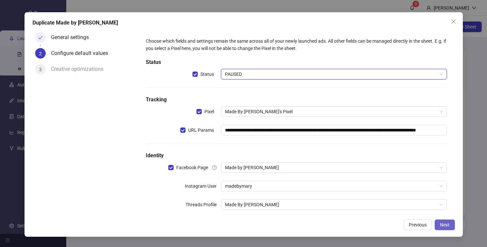
click at [445, 226] on span "Next" at bounding box center [445, 224] width 10 height 5
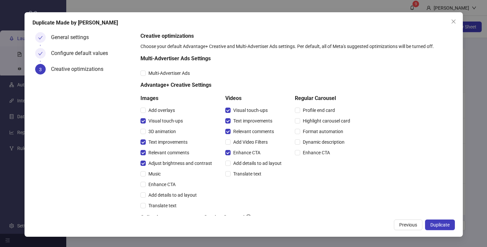
click at [445, 226] on span "Duplicate" at bounding box center [439, 224] width 19 height 5
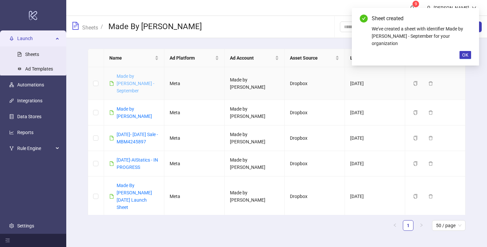
click at [129, 85] on link "Made by Mary - September" at bounding box center [136, 84] width 38 height 20
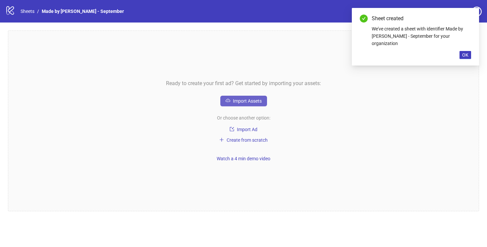
click at [252, 101] on span "Import Assets" at bounding box center [247, 100] width 29 height 5
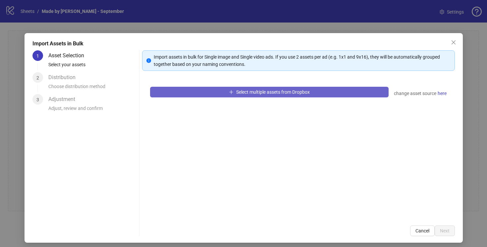
click at [265, 91] on span "Select multiple assets from Dropbox" at bounding box center [273, 91] width 74 height 5
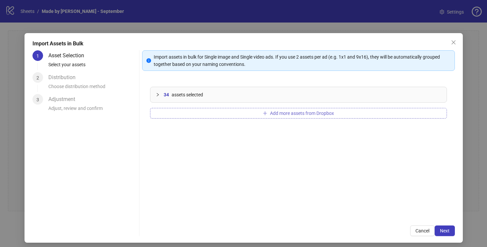
click at [289, 112] on span "Add more assets from Dropbox" at bounding box center [302, 113] width 64 height 5
click at [301, 111] on span "Add more assets from Dropbox" at bounding box center [302, 113] width 64 height 5
click at [443, 234] on button "Next" at bounding box center [445, 231] width 20 height 11
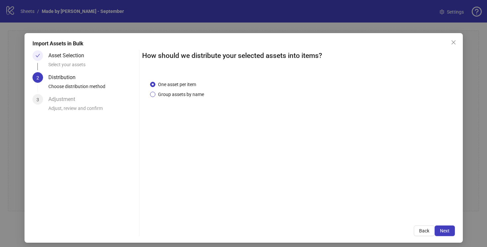
click at [182, 93] on span "Group assets by name" at bounding box center [180, 94] width 51 height 7
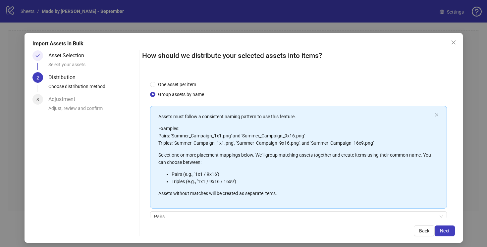
scroll to position [57, 0]
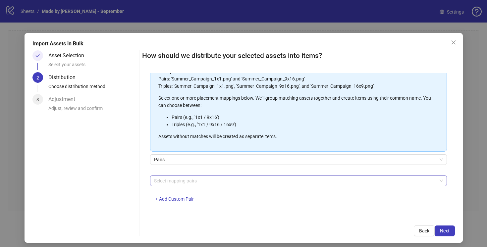
click at [205, 178] on div at bounding box center [294, 180] width 287 height 9
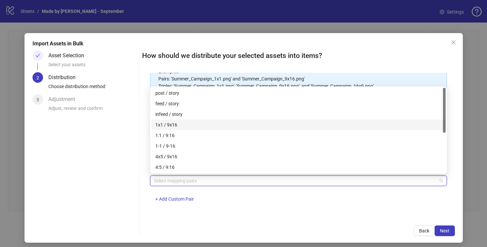
click at [188, 123] on div "1x1 / 9x16" at bounding box center [298, 124] width 286 height 7
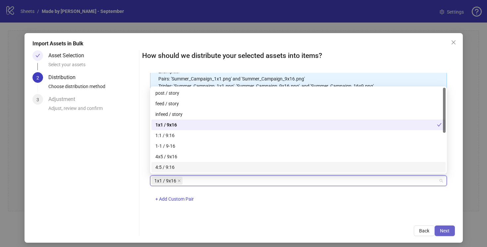
click at [436, 229] on button "Next" at bounding box center [445, 231] width 20 height 11
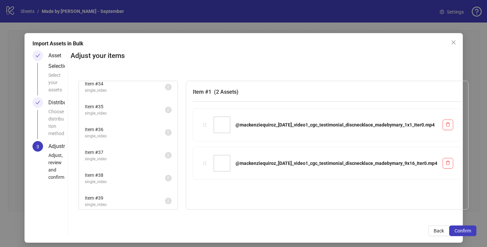
scroll to position [921, 0]
click at [165, 173] on span "Item # 45" at bounding box center [125, 172] width 80 height 7
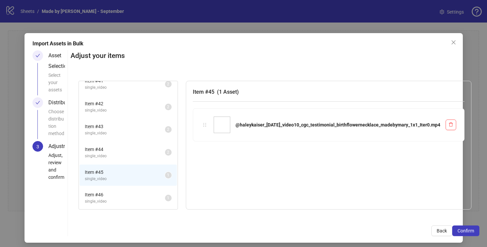
click at [165, 195] on span "Item # 46" at bounding box center [125, 194] width 80 height 7
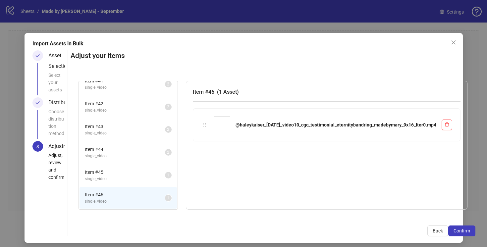
click at [165, 177] on span "single_video" at bounding box center [125, 179] width 80 height 6
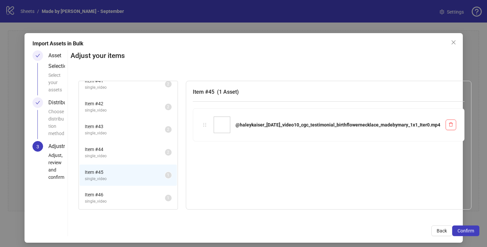
click at [165, 194] on span "Item # 46" at bounding box center [125, 194] width 80 height 7
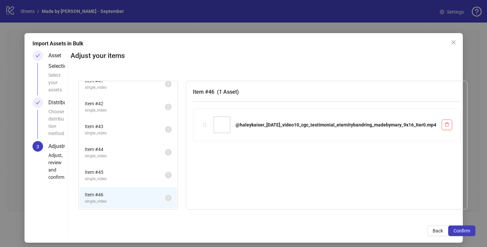
click at [165, 175] on span "Item # 45" at bounding box center [125, 172] width 80 height 7
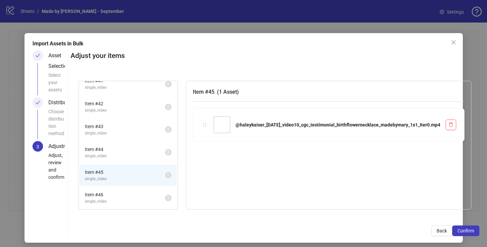
click at [165, 196] on span "Item # 46" at bounding box center [125, 194] width 80 height 7
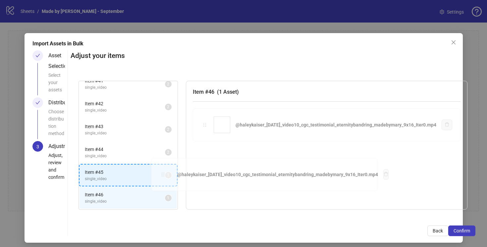
drag, startPoint x: 224, startPoint y: 125, endPoint x: 162, endPoint y: 174, distance: 79.0
click at [162, 174] on div "Item # 1 single_video 2 Item # 2 single_video 2 Item # 3 single_video 2 Item # …" at bounding box center [273, 145] width 405 height 145
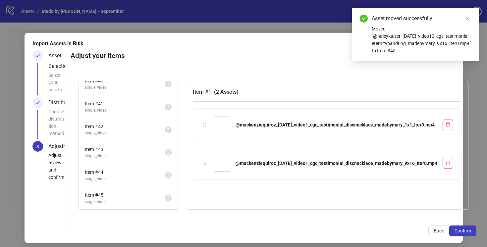
click at [162, 174] on span "Item # 44" at bounding box center [125, 172] width 80 height 7
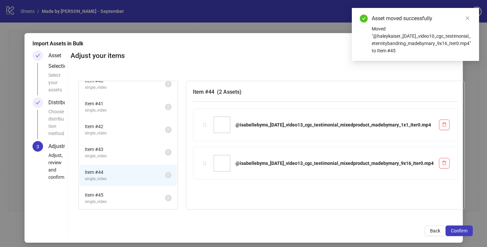
click at [162, 155] on span "single_video" at bounding box center [125, 156] width 80 height 6
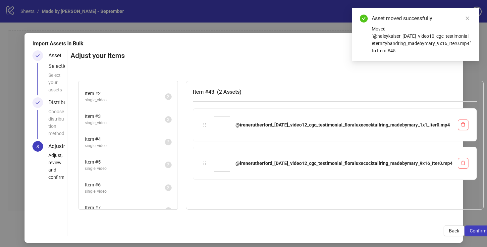
scroll to position [0, 0]
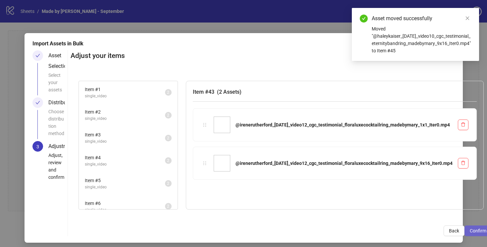
click at [470, 230] on span "Confirm" at bounding box center [478, 230] width 17 height 5
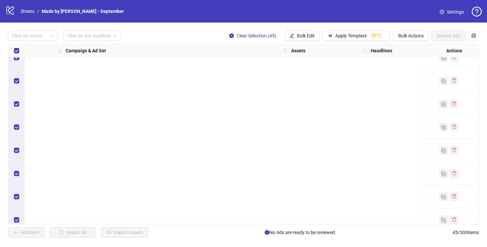
scroll to position [0, 215]
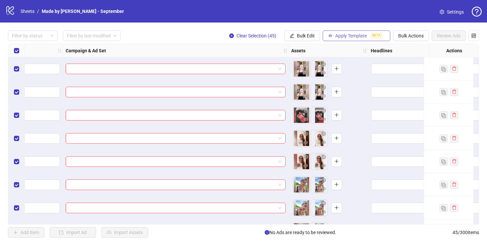
click at [338, 33] on span "Apply Template" at bounding box center [350, 35] width 31 height 5
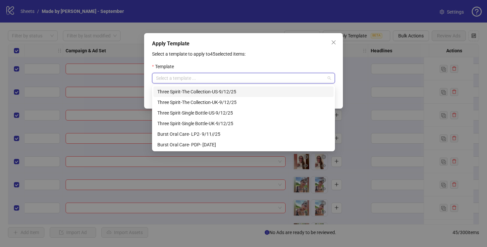
click at [275, 78] on input "search" at bounding box center [240, 78] width 169 height 10
click at [265, 51] on p "Select a template to apply to 45 selected items:" at bounding box center [243, 53] width 183 height 7
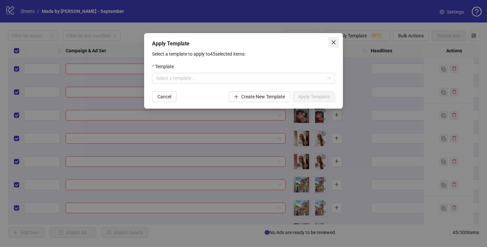
click at [334, 41] on icon "close" at bounding box center [333, 42] width 5 height 5
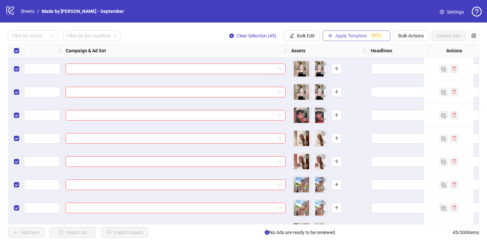
click at [350, 37] on span "Apply Template" at bounding box center [350, 35] width 31 height 5
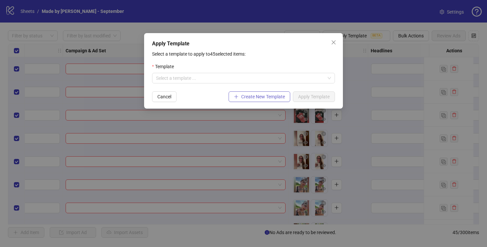
click at [266, 98] on span "Create New Template" at bounding box center [263, 96] width 44 height 5
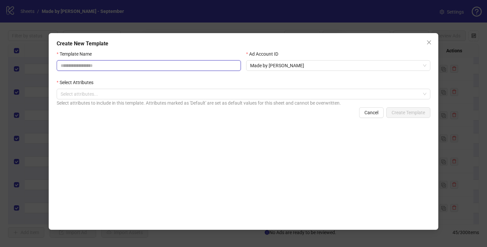
click at [189, 65] on input "Template Name" at bounding box center [149, 65] width 184 height 11
type input "**********"
click at [254, 84] on div "Select Attributes" at bounding box center [244, 84] width 374 height 10
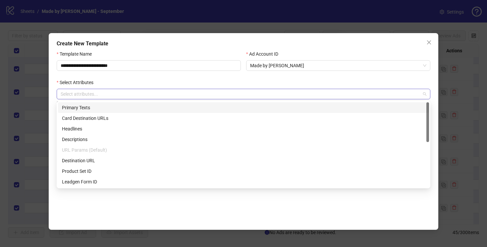
click at [254, 93] on div at bounding box center [240, 93] width 364 height 9
click at [168, 105] on div "Primary Texts" at bounding box center [243, 107] width 363 height 7
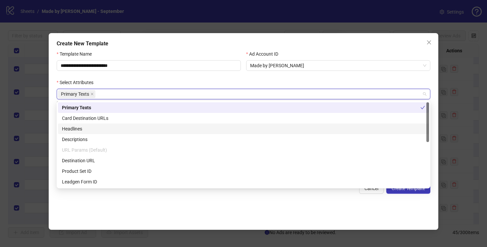
click at [146, 127] on div "Headlines" at bounding box center [243, 128] width 363 height 7
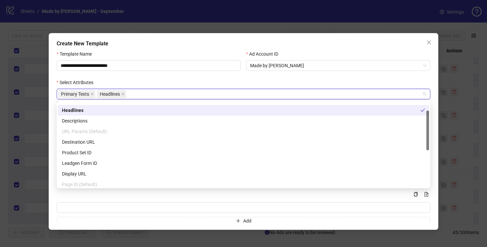
scroll to position [21, 0]
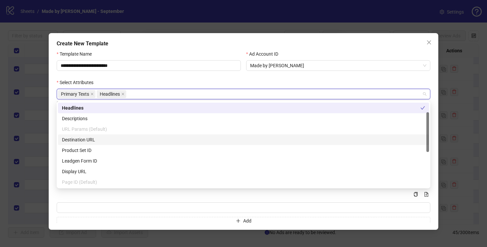
click at [139, 137] on div "Destination URL" at bounding box center [243, 139] width 363 height 7
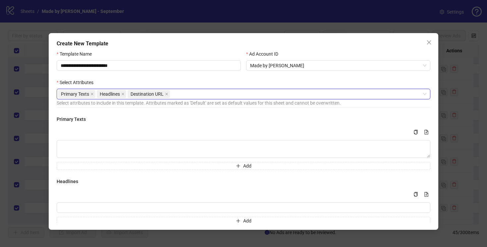
click at [179, 96] on div "Primary Texts Headlines Destination URL" at bounding box center [240, 93] width 364 height 9
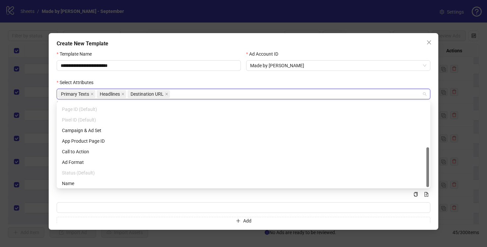
scroll to position [95, 0]
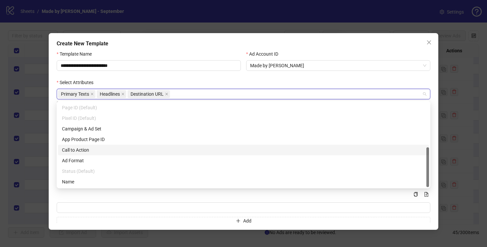
click at [91, 146] on div "Call to Action" at bounding box center [243, 150] width 371 height 11
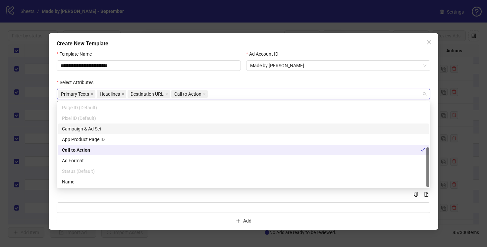
click at [232, 77] on div "**********" at bounding box center [149, 64] width 190 height 28
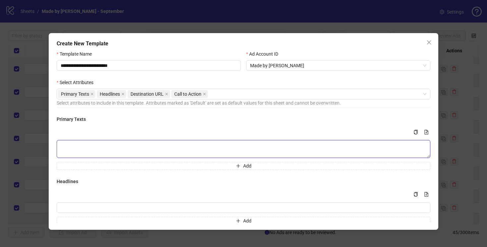
click at [143, 147] on textarea "Multi-text input container - paste or copy values" at bounding box center [244, 149] width 374 height 18
paste textarea "**********"
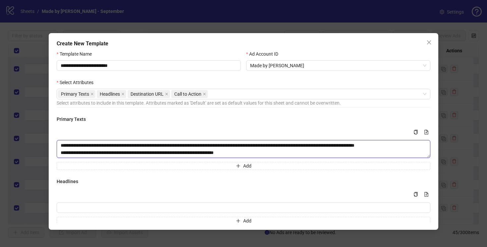
scroll to position [7, 0]
drag, startPoint x: 244, startPoint y: 153, endPoint x: 47, endPoint y: 153, distance: 196.5
click at [47, 153] on div "**********" at bounding box center [243, 123] width 487 height 247
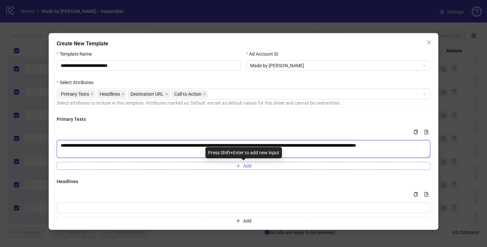
type textarea "**********"
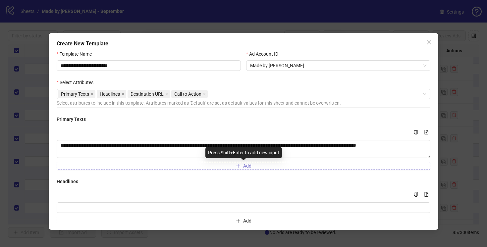
click at [103, 165] on button "Add" at bounding box center [244, 166] width 374 height 8
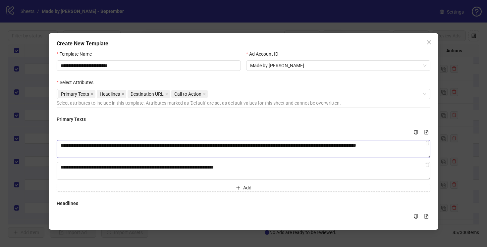
type textarea "**********"
drag, startPoint x: 326, startPoint y: 151, endPoint x: 326, endPoint y: 147, distance: 4.3
click at [326, 147] on textarea "**********" at bounding box center [244, 149] width 374 height 18
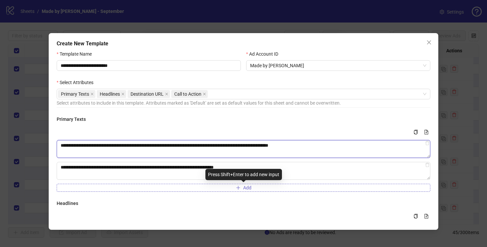
type textarea "**********"
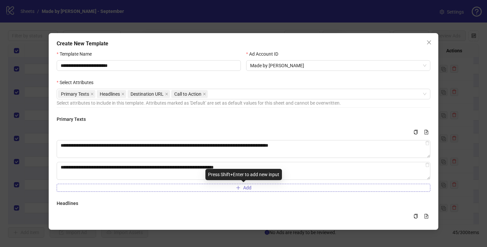
click at [215, 189] on button "Add" at bounding box center [244, 188] width 374 height 8
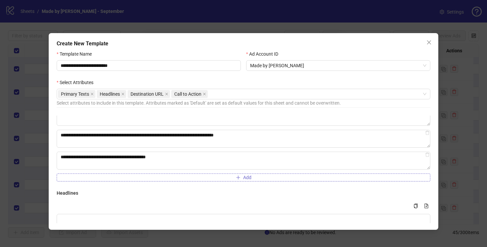
scroll to position [33, 0]
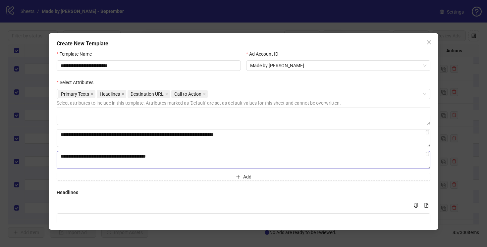
click at [63, 155] on textarea "**********" at bounding box center [244, 160] width 374 height 18
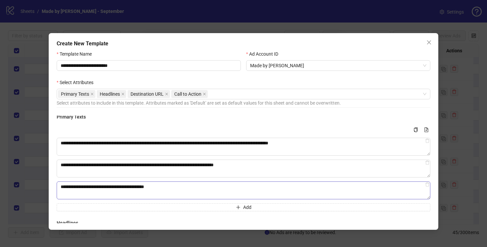
scroll to position [0, 0]
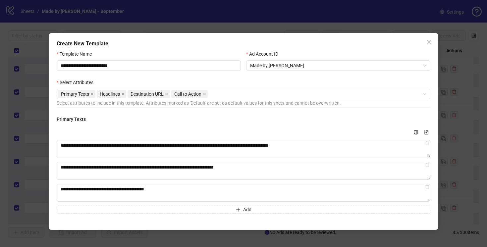
type textarea "**********"
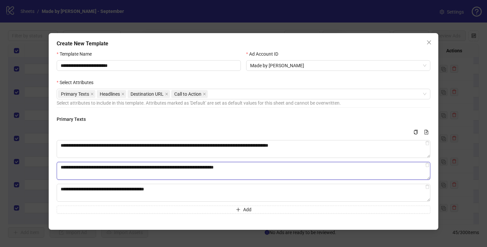
click at [161, 167] on textarea "**********" at bounding box center [244, 171] width 374 height 18
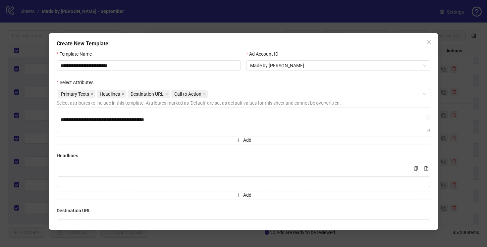
scroll to position [91, 0]
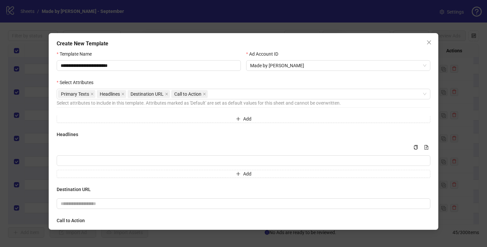
type textarea "**********"
click at [258, 141] on div "Headlines Add" at bounding box center [244, 154] width 374 height 47
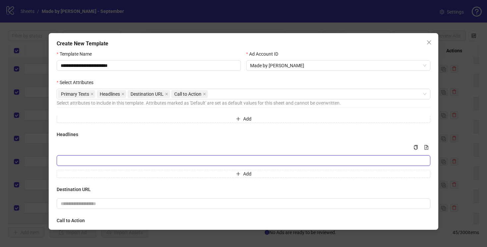
click at [148, 159] on input "Multi-input container - paste or copy values" at bounding box center [244, 160] width 374 height 11
paste input "**********"
drag, startPoint x: 291, startPoint y: 160, endPoint x: 190, endPoint y: 161, distance: 100.7
click at [190, 161] on input "**********" at bounding box center [244, 160] width 374 height 11
type input "**********"
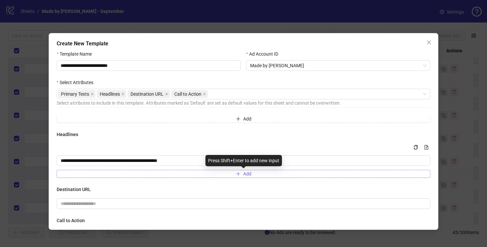
click at [210, 176] on button "Add" at bounding box center [244, 174] width 374 height 8
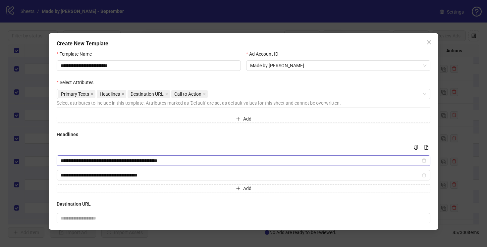
type input "**********"
drag, startPoint x: 183, startPoint y: 160, endPoint x: 144, endPoint y: 159, distance: 38.4
click at [144, 159] on input "**********" at bounding box center [241, 160] width 360 height 7
type input "**********"
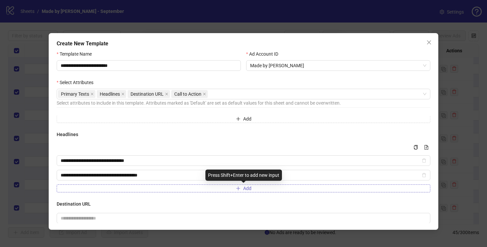
click at [206, 189] on button "Add" at bounding box center [244, 189] width 374 height 8
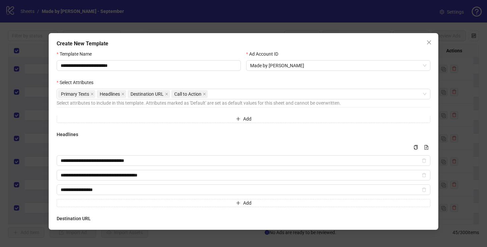
type input "**********"
click at [195, 140] on div "**********" at bounding box center [244, 169] width 374 height 76
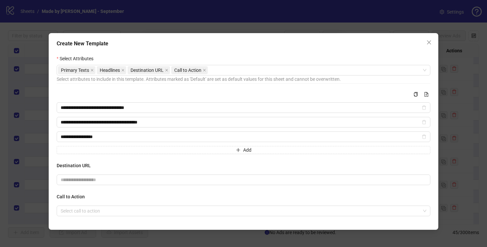
scroll to position [41, 0]
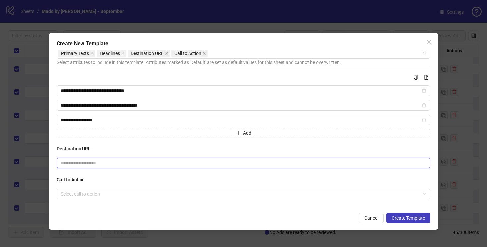
click at [117, 162] on input "text" at bounding box center [241, 162] width 361 height 7
paste input "**********"
type input "**********"
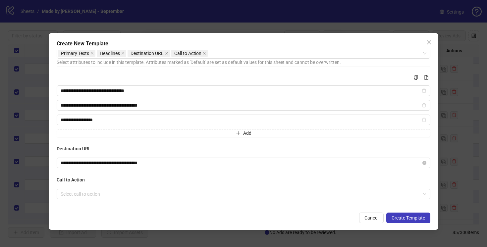
click at [180, 149] on h4 "Destination URL" at bounding box center [244, 148] width 374 height 7
click at [248, 197] on input "search" at bounding box center [241, 194] width 360 height 10
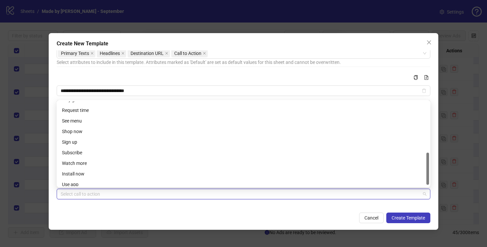
scroll to position [136, 0]
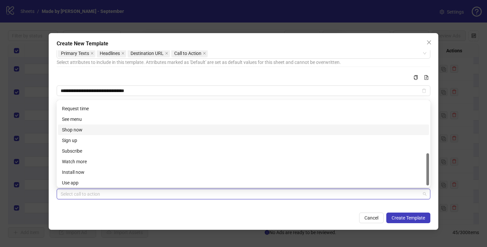
click at [89, 130] on div "Shop now" at bounding box center [243, 129] width 363 height 7
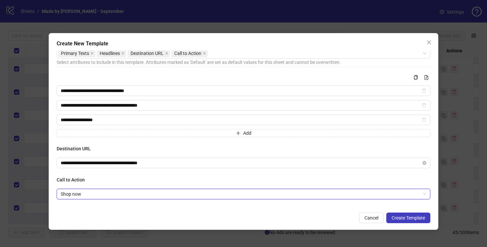
click at [300, 220] on div "Cancel Create Template" at bounding box center [244, 218] width 374 height 11
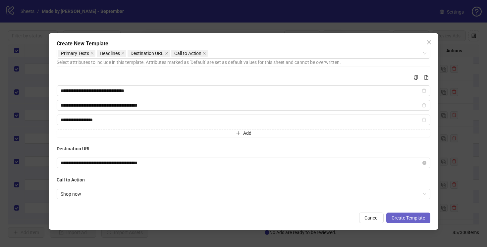
click at [402, 218] on span "Create Template" at bounding box center [408, 217] width 33 height 5
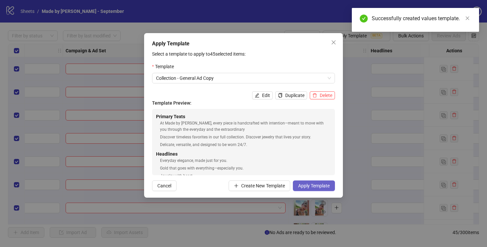
click at [306, 185] on span "Apply Template" at bounding box center [313, 185] width 31 height 5
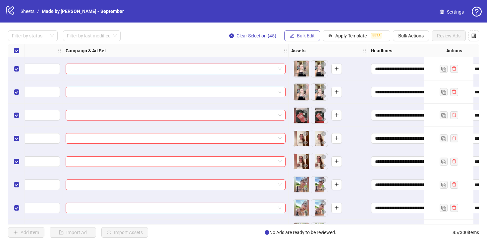
click at [303, 35] on span "Bulk Edit" at bounding box center [306, 35] width 18 height 5
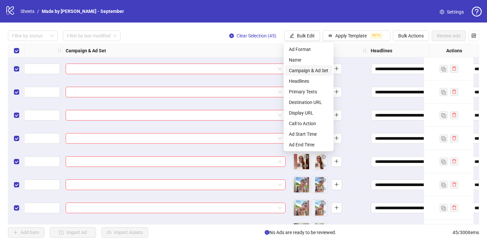
click at [307, 68] on span "Campaign & Ad Set" at bounding box center [308, 70] width 39 height 7
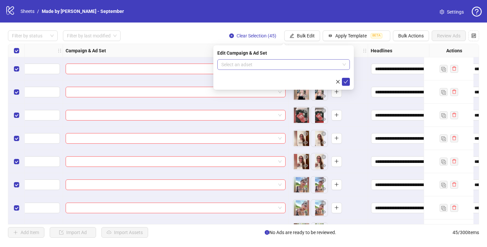
click at [227, 64] on input "search" at bounding box center [280, 65] width 119 height 10
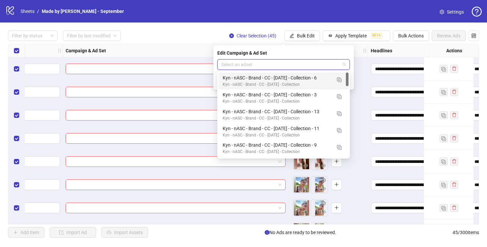
paste input "**********"
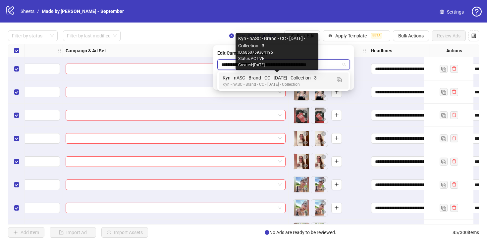
type input "**********"
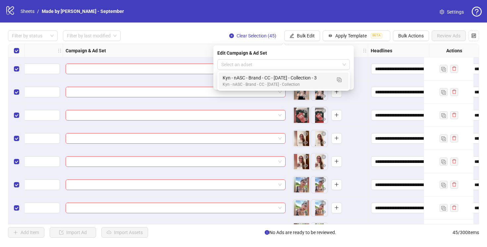
click at [184, 39] on div "Filter by status Filter by last modified Clear Selection (45) Bulk Edit Apply T…" at bounding box center [243, 35] width 471 height 11
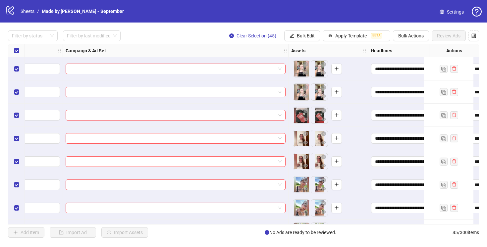
scroll to position [0, 0]
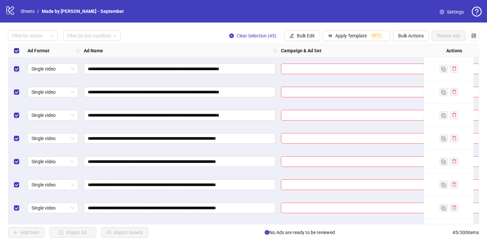
click at [174, 106] on div "**********" at bounding box center [179, 115] width 197 height 23
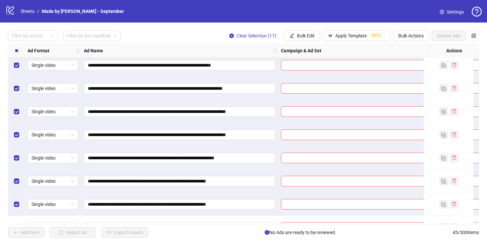
scroll to position [242, 0]
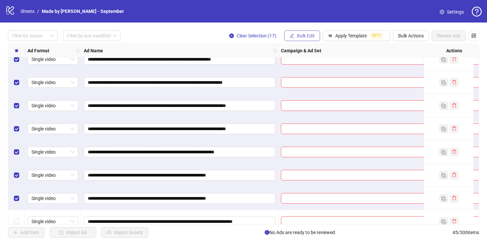
click at [305, 36] on span "Bulk Edit" at bounding box center [306, 35] width 18 height 5
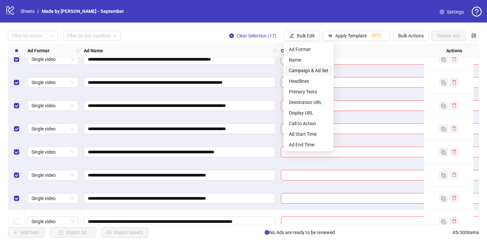
click at [316, 69] on span "Campaign & Ad Set" at bounding box center [308, 70] width 39 height 7
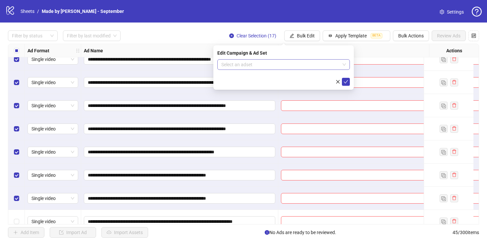
click at [311, 64] on input "search" at bounding box center [280, 65] width 119 height 10
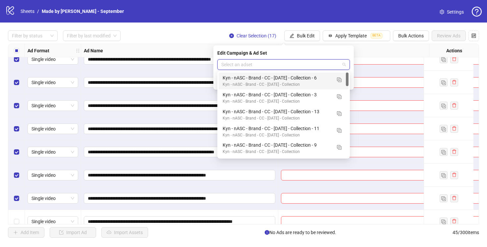
paste input "**********"
type input "**********"
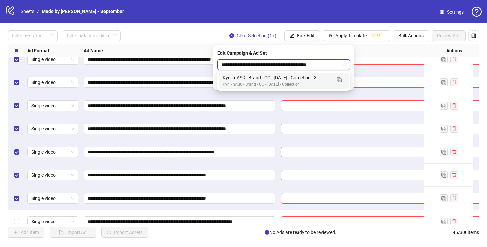
click at [309, 81] on div "Kyn - nASC - Brand - CC - 09/10/25 - Collection - 3" at bounding box center [277, 77] width 109 height 7
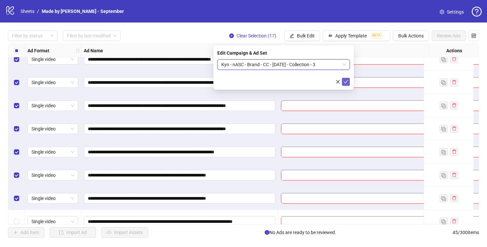
click at [346, 81] on icon "check" at bounding box center [346, 82] width 5 height 5
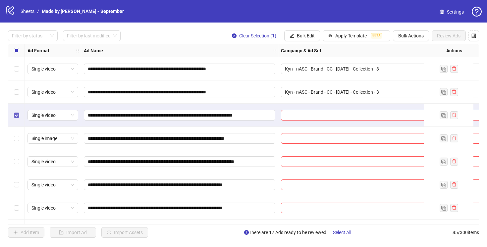
scroll to position [351, 0]
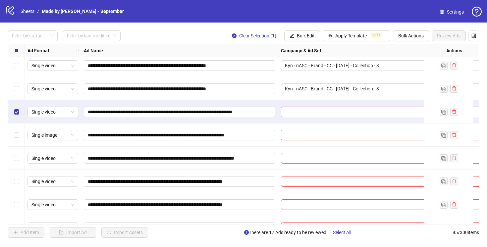
click at [290, 109] on input "search" at bounding box center [388, 112] width 206 height 10
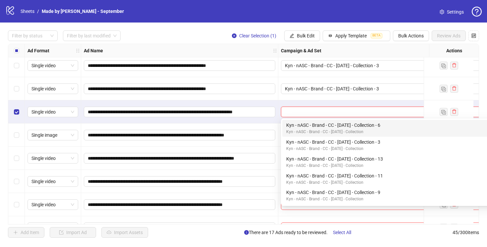
paste input "**********"
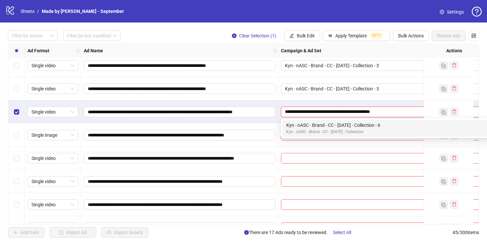
type input "**********"
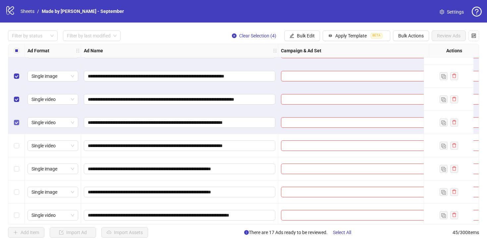
scroll to position [416, 0]
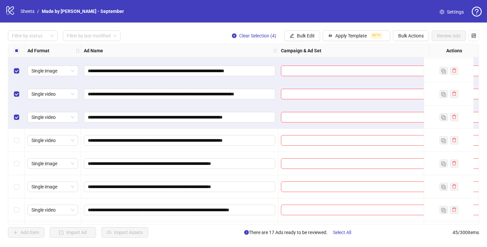
click at [20, 140] on div "Select row 22" at bounding box center [16, 140] width 17 height 23
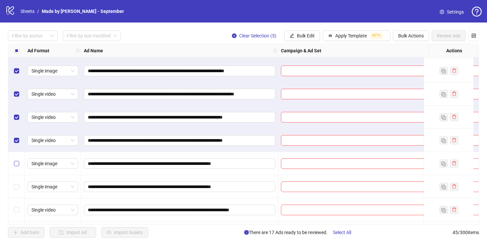
click at [18, 167] on label "Select row 23" at bounding box center [16, 163] width 5 height 7
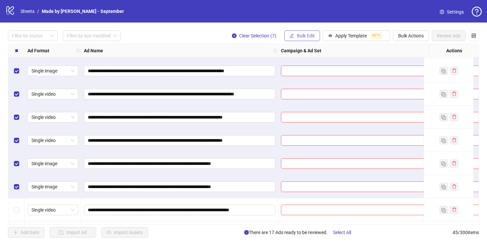
click at [307, 34] on span "Bulk Edit" at bounding box center [306, 35] width 18 height 5
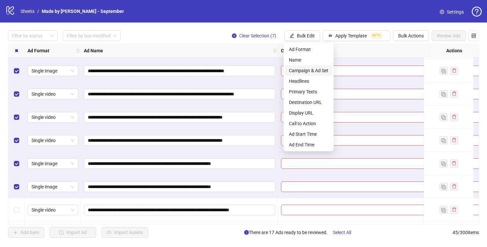
click at [304, 68] on span "Campaign & Ad Set" at bounding box center [308, 70] width 39 height 7
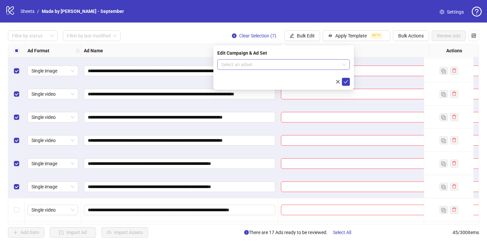
click at [296, 66] on input "search" at bounding box center [280, 65] width 119 height 10
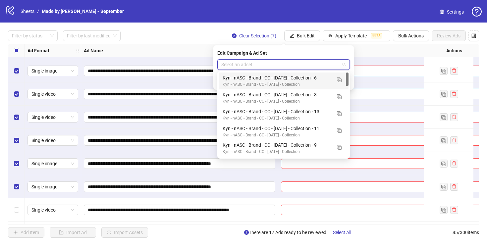
paste input "**********"
type input "**********"
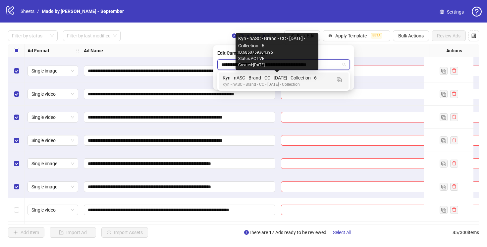
click at [313, 80] on div "Kyn - nASC - Brand - CC - 09/10/25 - Collection - 6" at bounding box center [277, 77] width 109 height 7
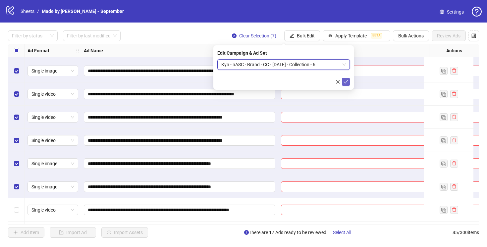
click at [345, 81] on icon "check" at bounding box center [346, 82] width 5 height 5
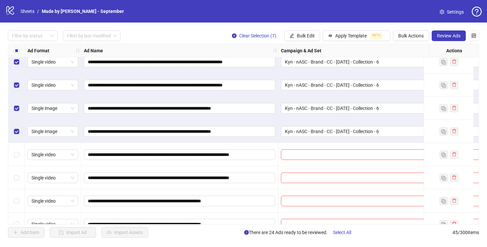
scroll to position [500, 0]
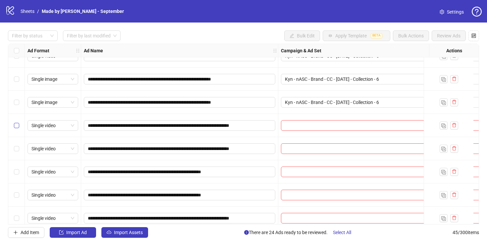
click at [16, 128] on label "Select row 25" at bounding box center [16, 125] width 5 height 7
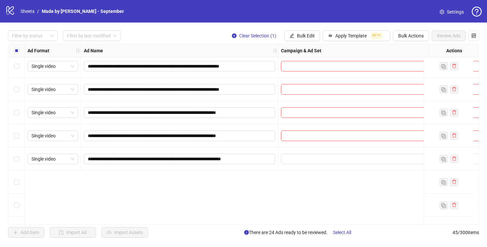
scroll to position [879, 0]
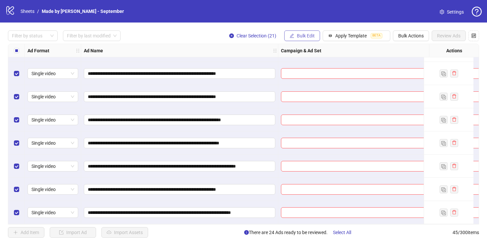
click at [305, 37] on span "Bulk Edit" at bounding box center [306, 35] width 18 height 5
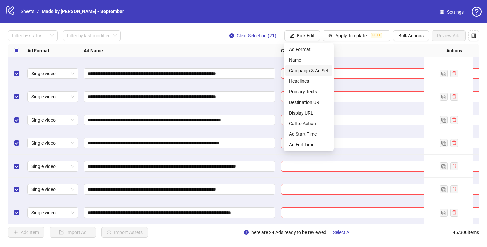
click at [302, 69] on span "Campaign & Ad Set" at bounding box center [308, 70] width 39 height 7
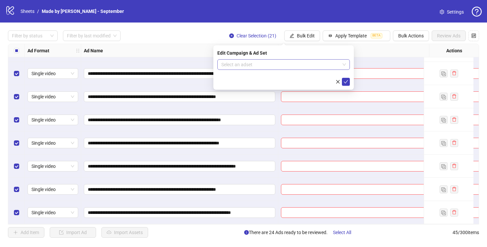
click at [252, 66] on input "search" at bounding box center [280, 65] width 119 height 10
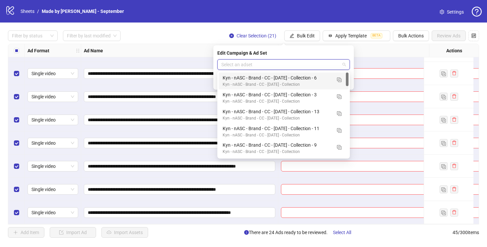
paste input "**********"
type input "**********"
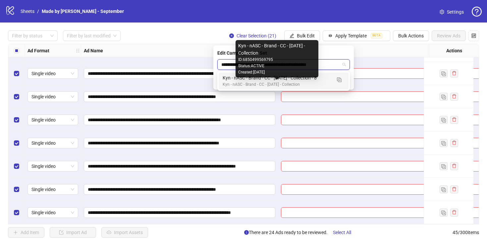
click at [317, 84] on div "Kyn - nASC - Brand - CC - 09/10/25 - Collection" at bounding box center [277, 85] width 109 height 6
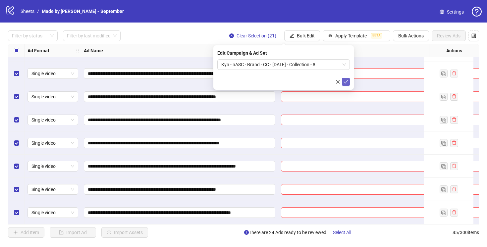
click at [348, 81] on icon "check" at bounding box center [346, 82] width 5 height 5
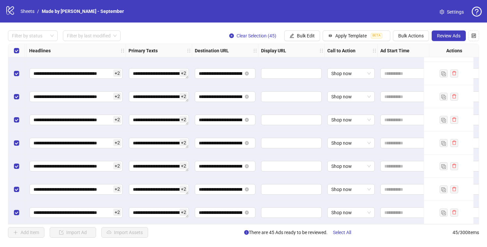
scroll to position [879, 643]
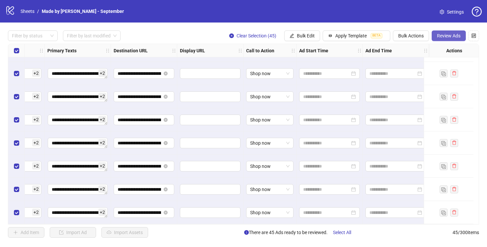
click at [446, 36] on span "Review Ads" at bounding box center [449, 35] width 24 height 5
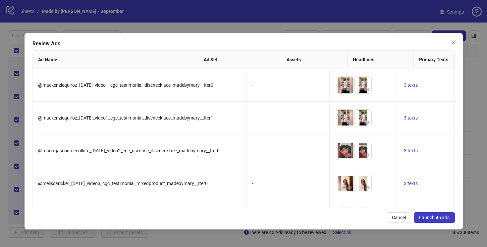
click at [433, 219] on span "Launch 45 ads" at bounding box center [434, 217] width 30 height 5
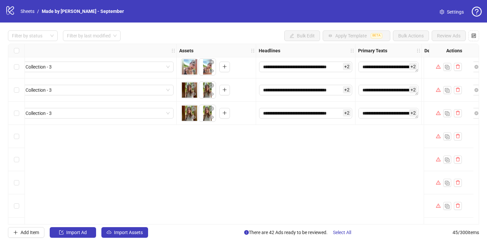
scroll to position [0, 327]
